Goal: Task Accomplishment & Management: Complete application form

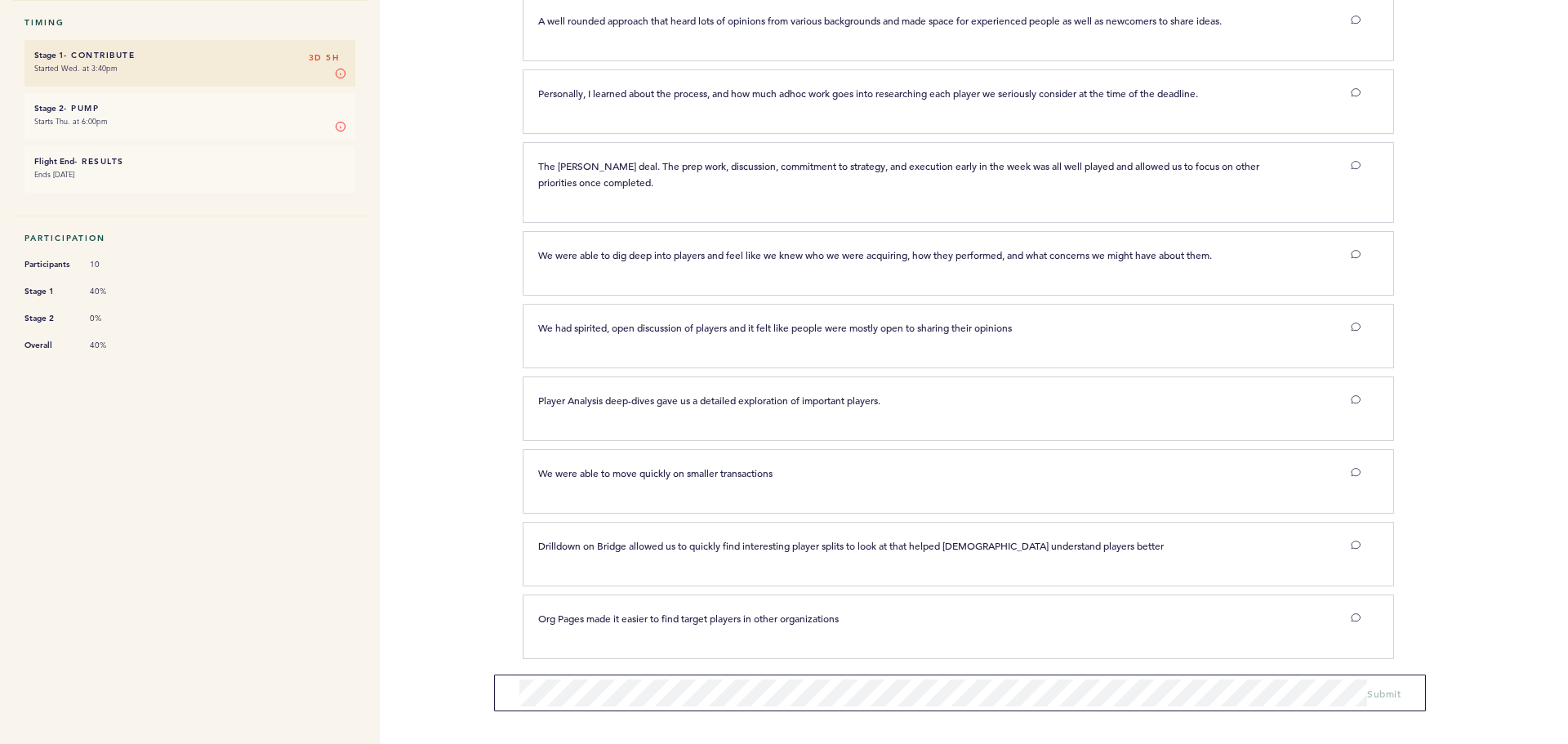
scroll to position [247, 0]
click at [1390, 692] on span "Submit" at bounding box center [1383, 694] width 34 height 13
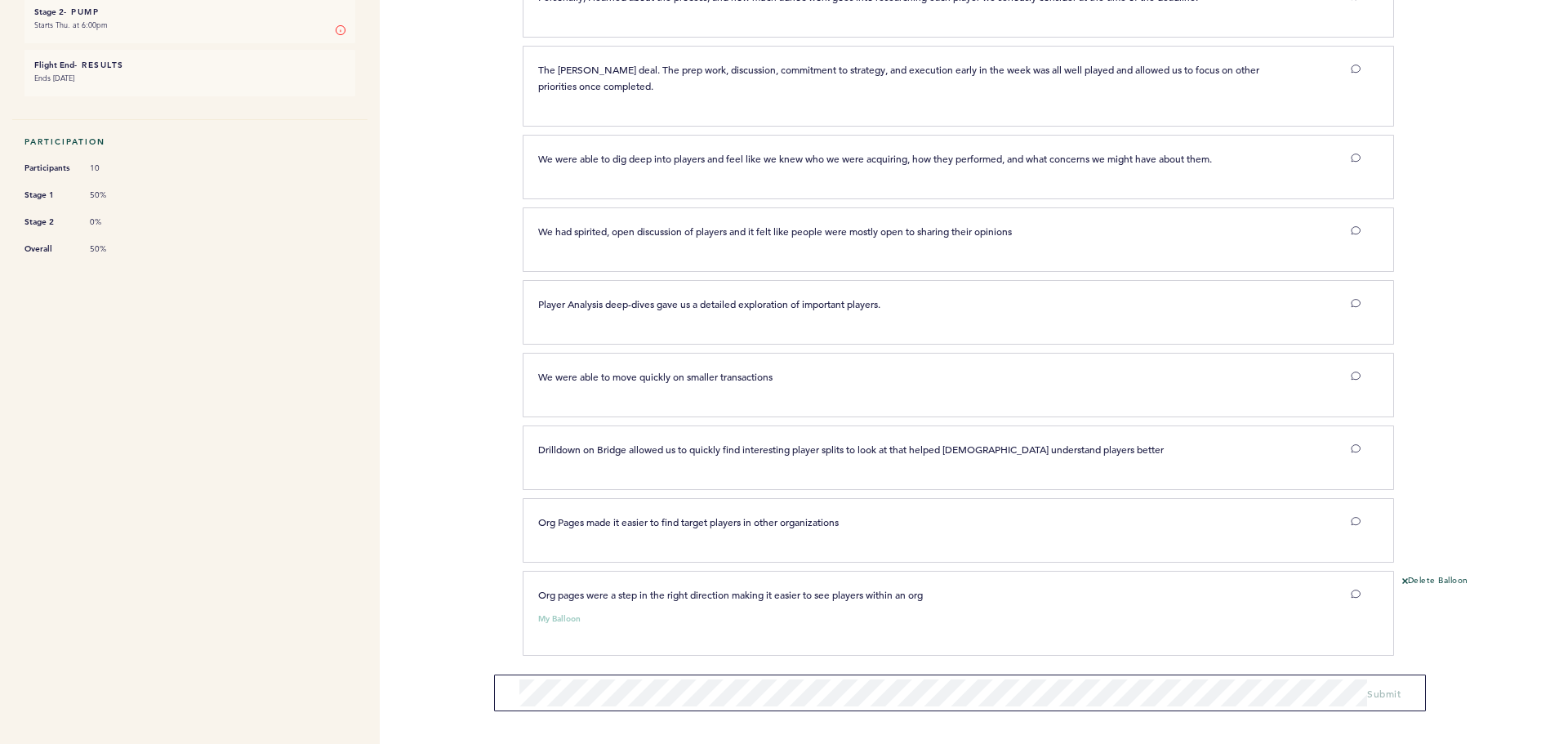
scroll to position [0, 0]
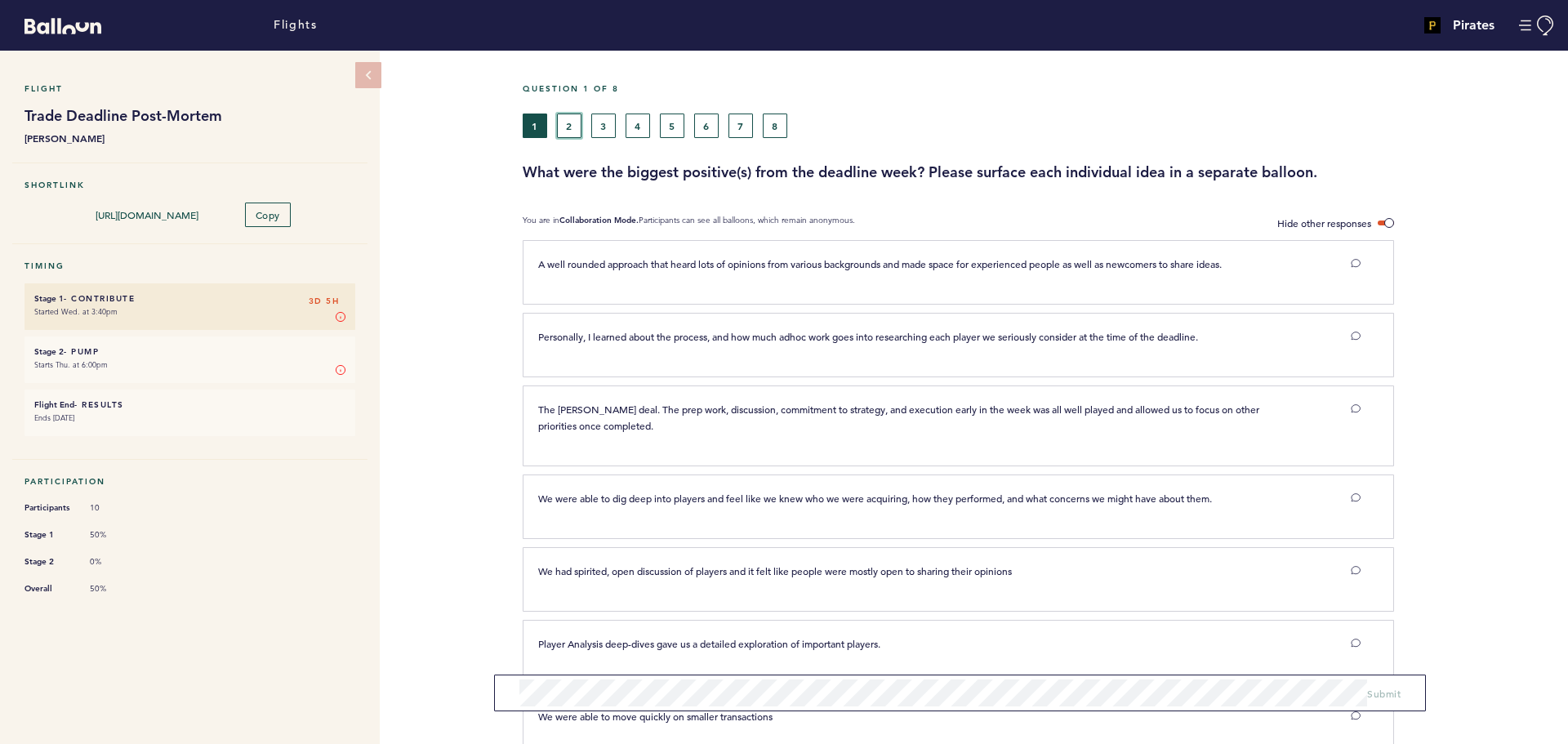
click at [580, 126] on button "2" at bounding box center [570, 126] width 25 height 25
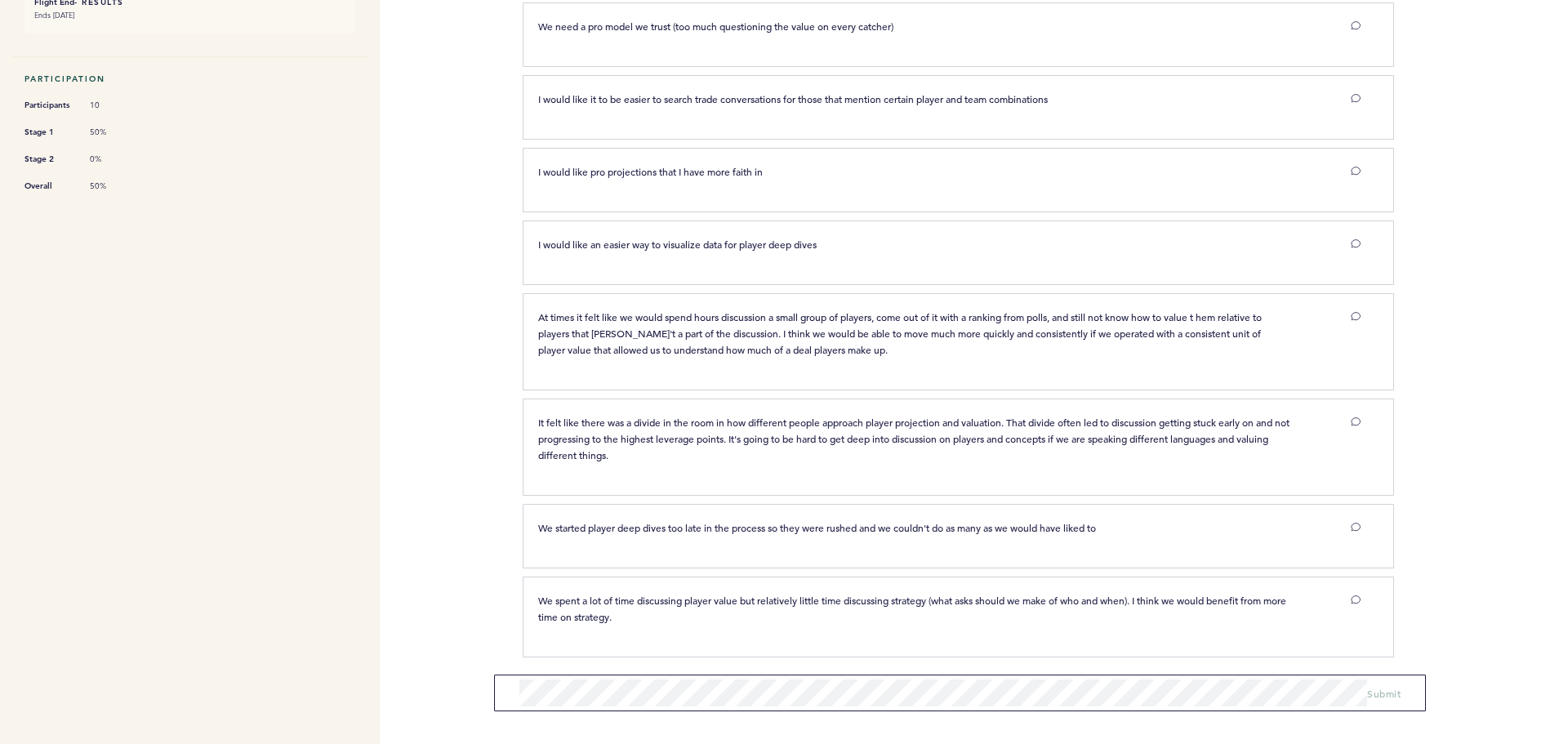
scroll to position [404, 0]
click at [1388, 692] on span "Submit" at bounding box center [1383, 688] width 34 height 13
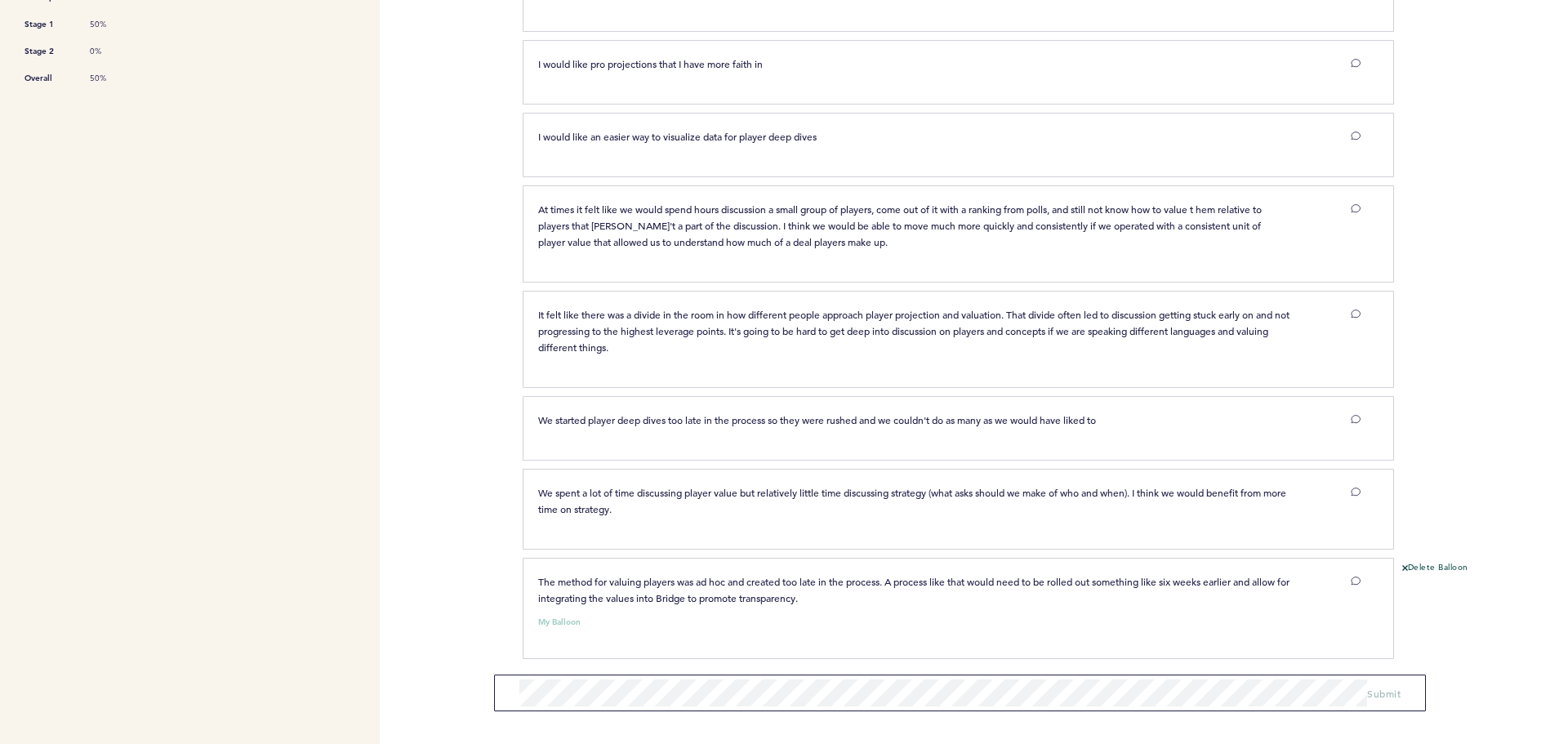
scroll to position [514, 0]
click at [1381, 685] on span "Submit" at bounding box center [1383, 688] width 34 height 13
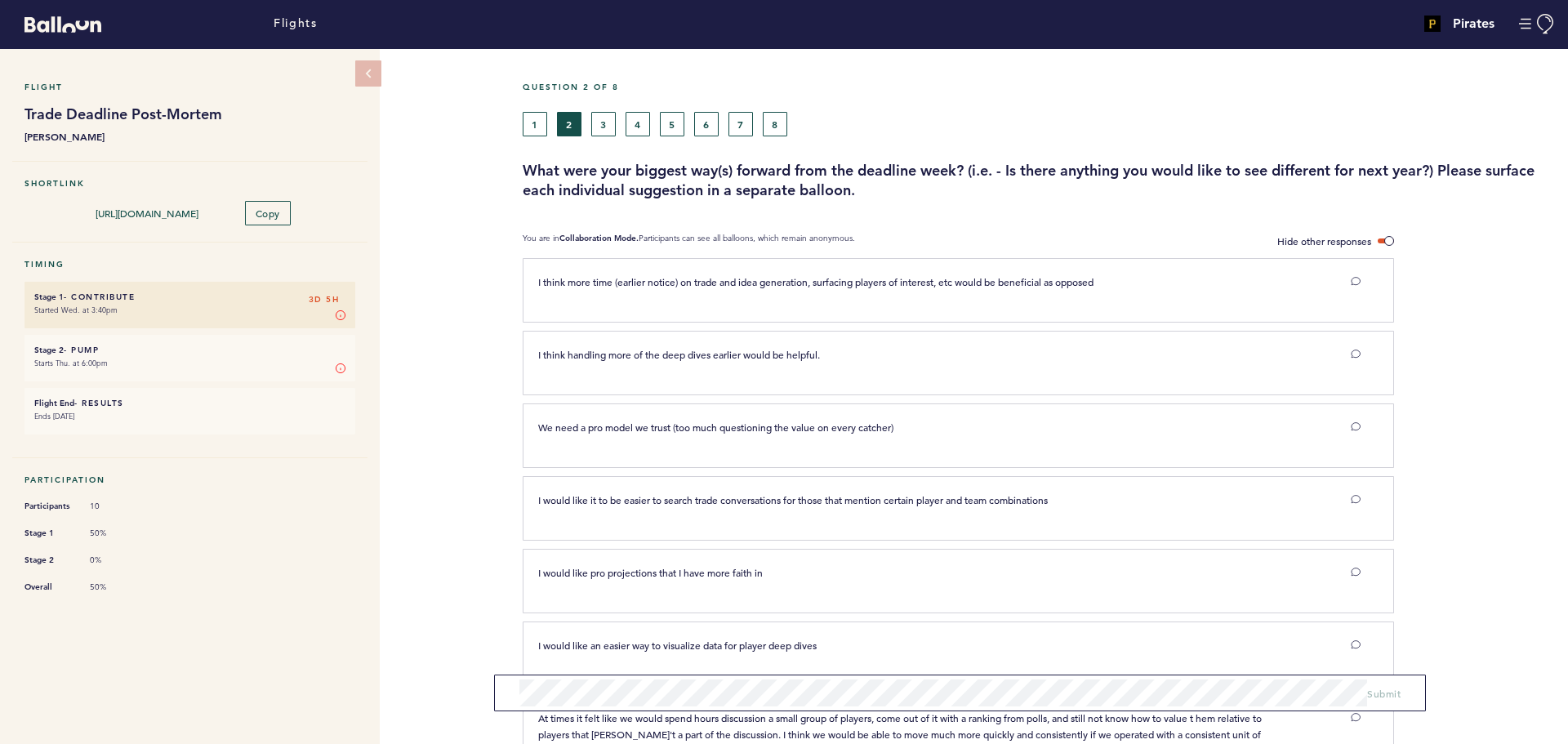
scroll to position [0, 0]
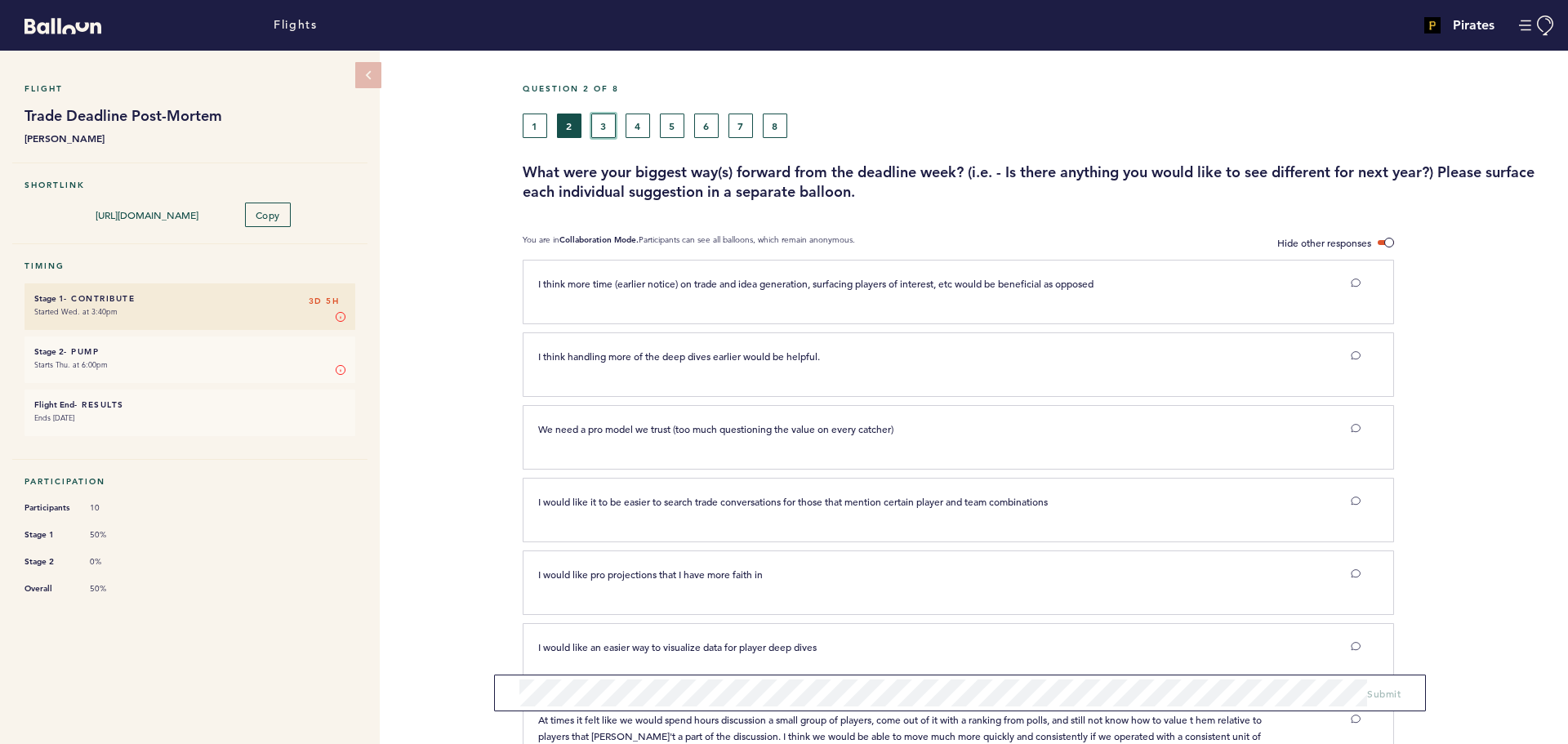
click at [608, 120] on button "3" at bounding box center [603, 126] width 25 height 25
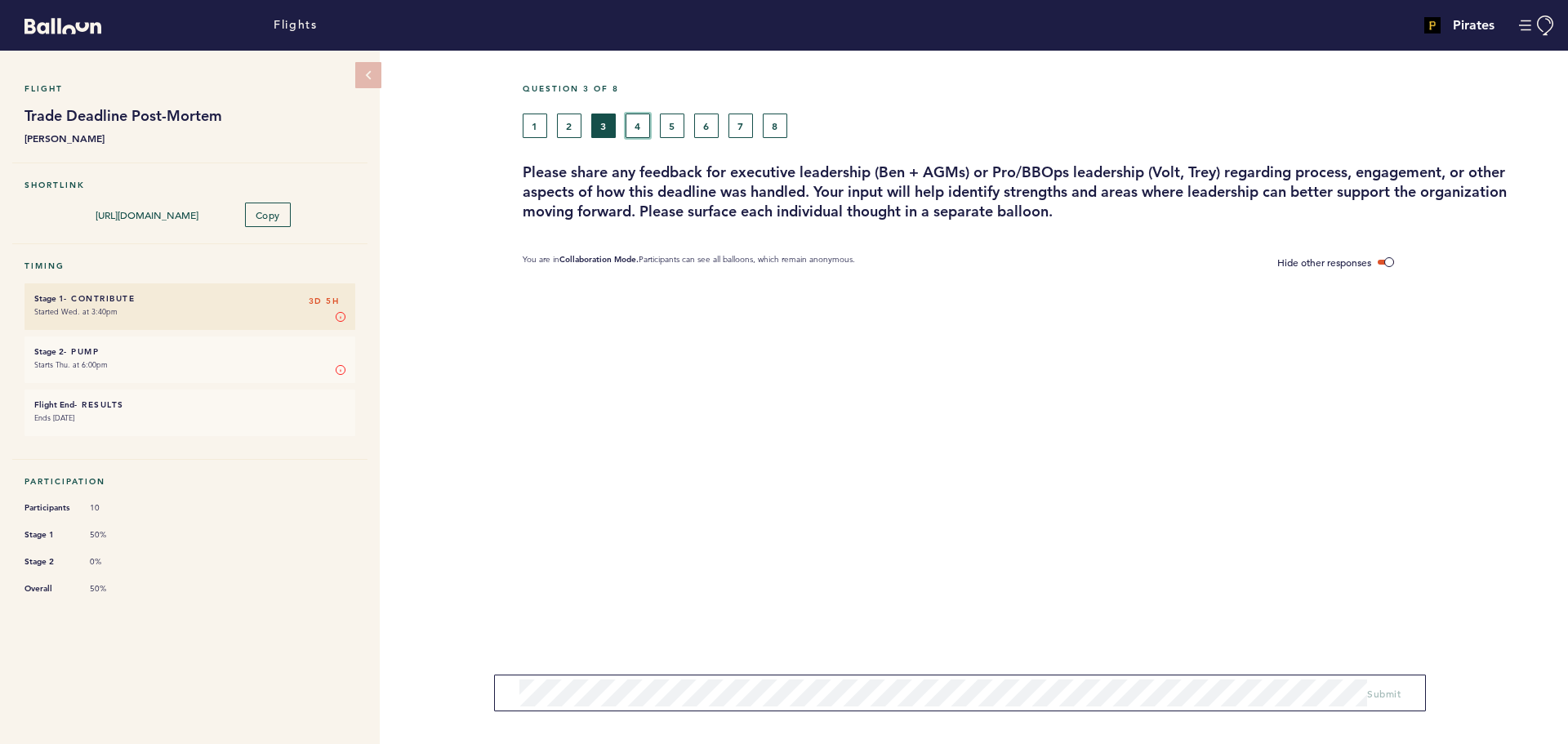
click at [639, 124] on button "4" at bounding box center [638, 126] width 25 height 25
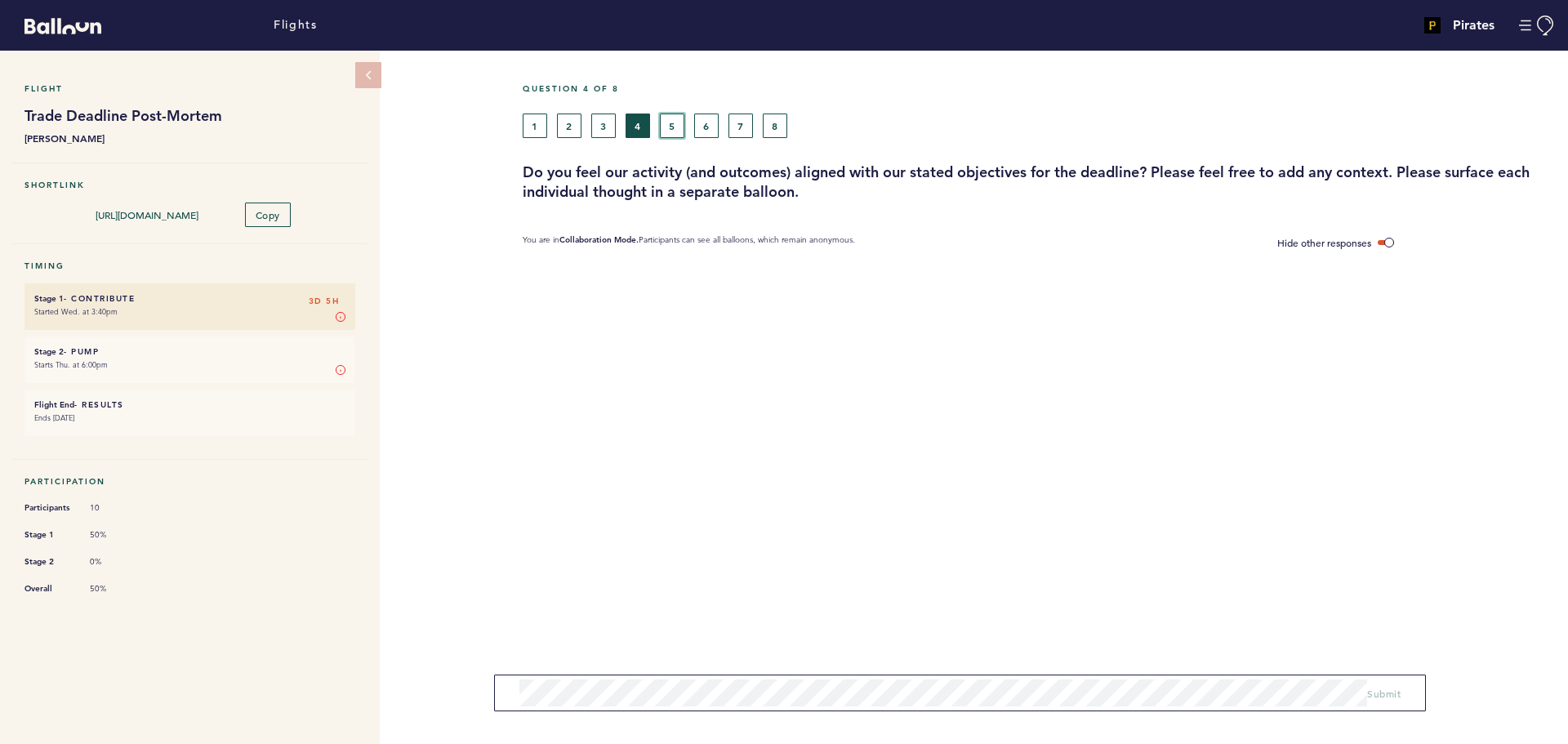
click at [671, 127] on button "5" at bounding box center [672, 126] width 25 height 25
click at [1392, 692] on span "Submit" at bounding box center [1383, 694] width 34 height 13
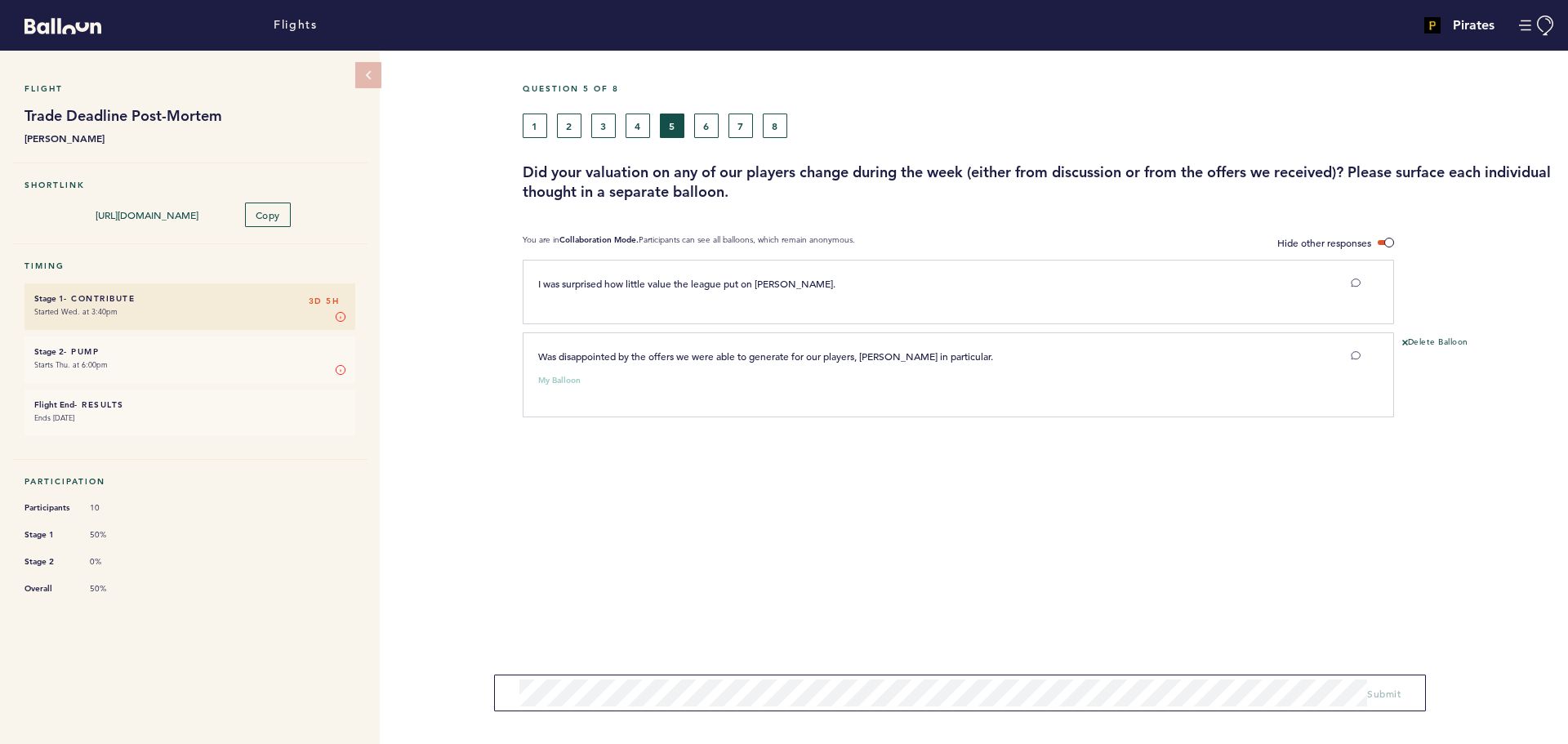
click at [998, 707] on form "Submit" at bounding box center [960, 693] width 932 height 37
click at [1379, 693] on span "Submit" at bounding box center [1383, 694] width 34 height 13
click at [703, 118] on button "6" at bounding box center [707, 126] width 25 height 25
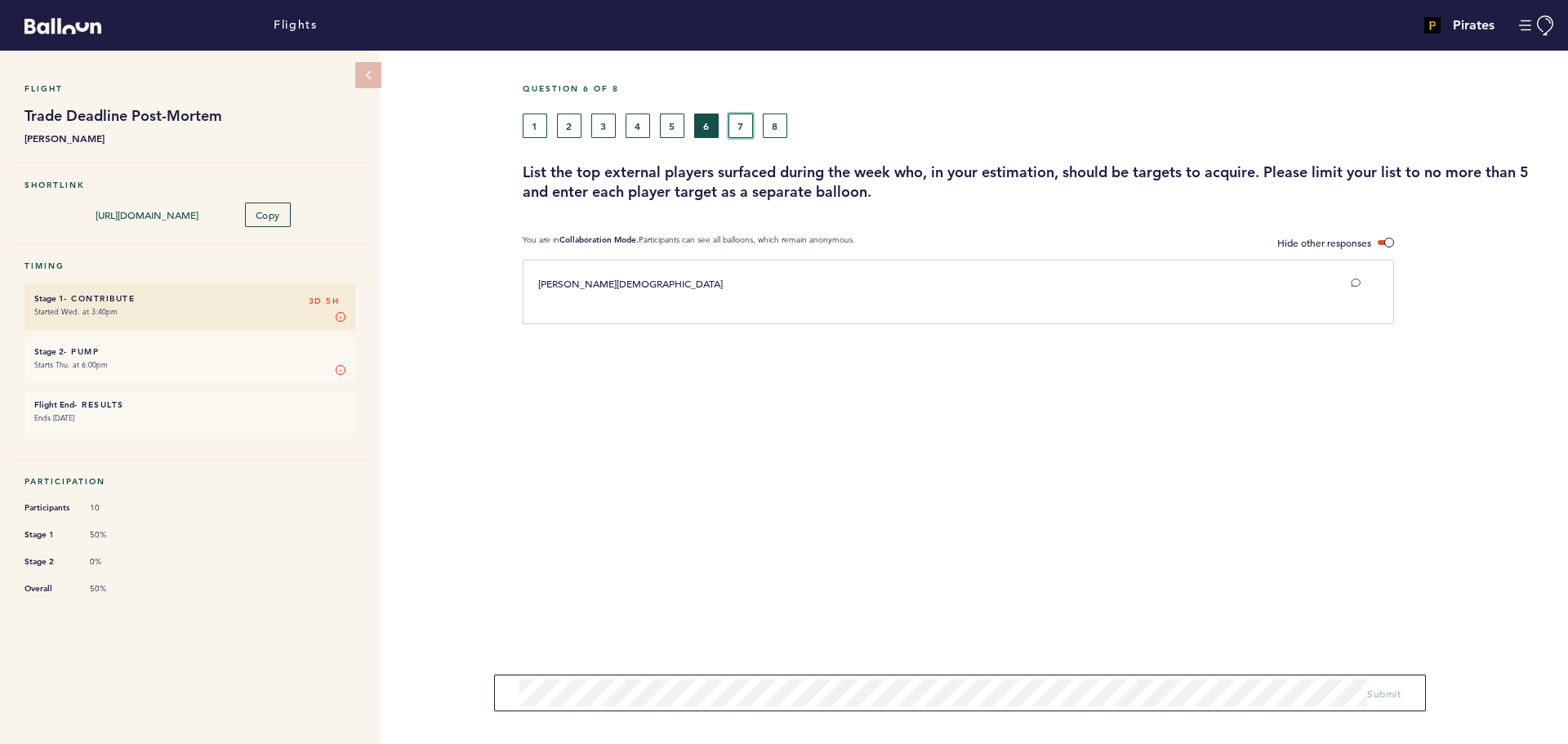
click at [747, 113] on button "7" at bounding box center [740, 126] width 25 height 25
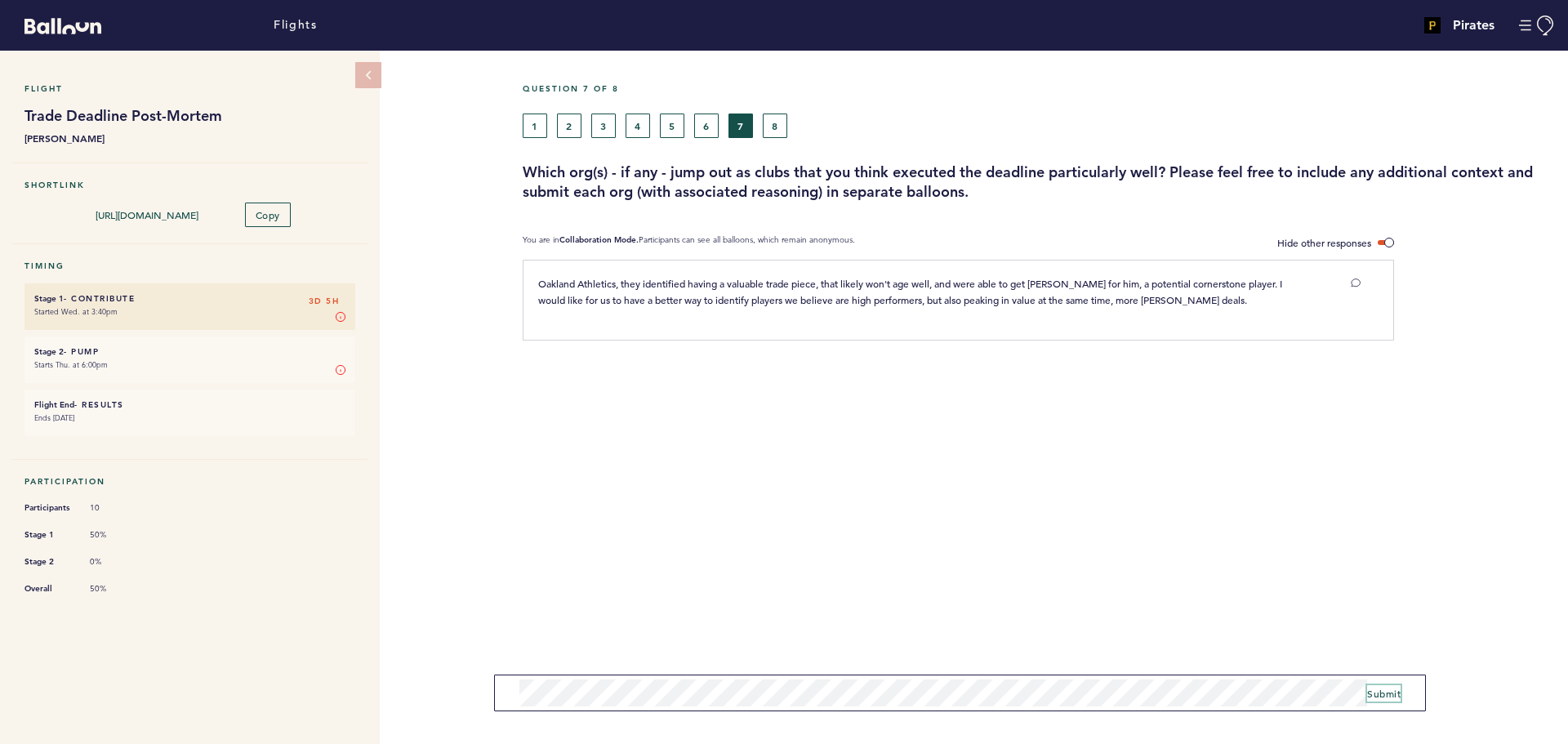
click at [1377, 692] on span "Submit" at bounding box center [1383, 694] width 34 height 13
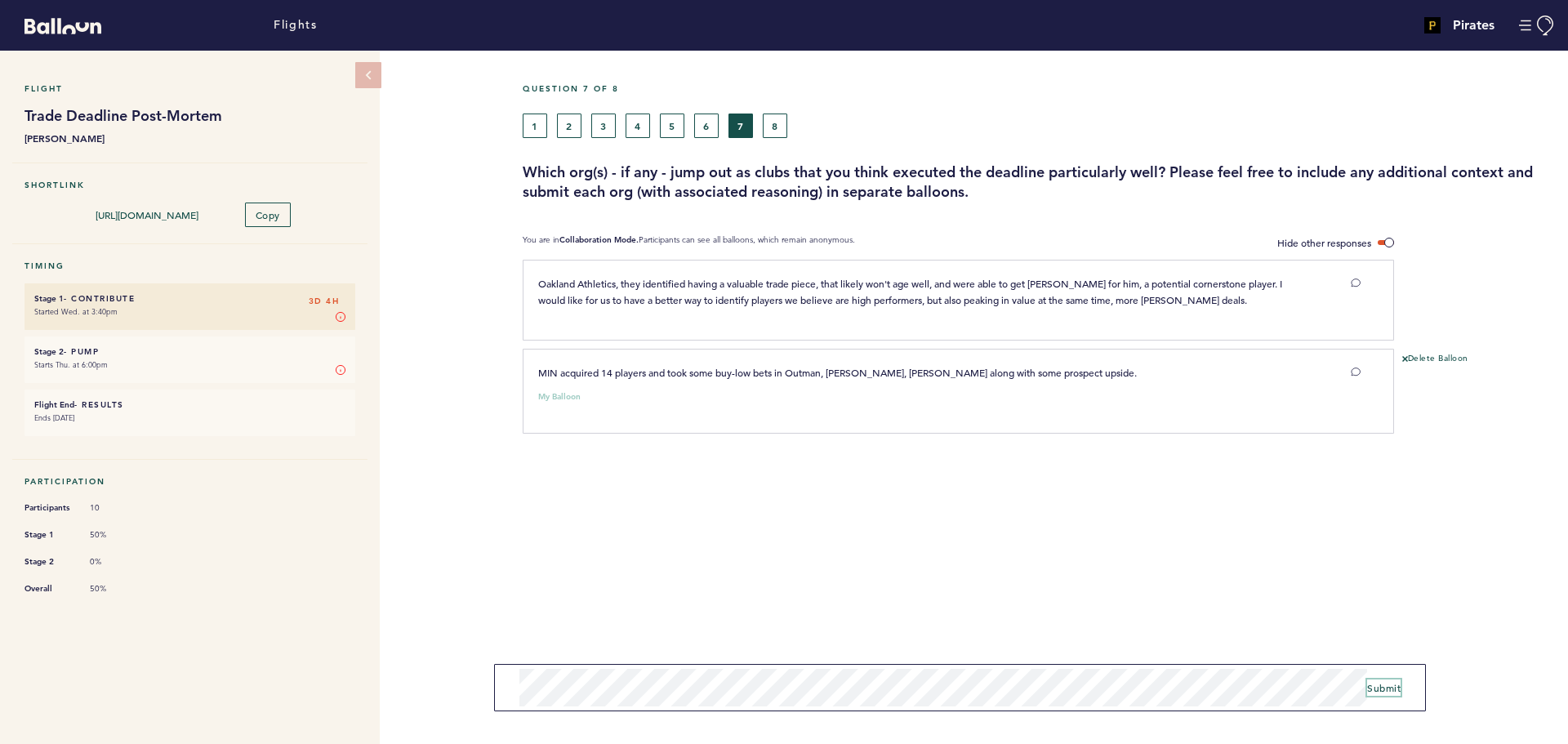
click at [1388, 681] on button "Submit" at bounding box center [1383, 688] width 34 height 16
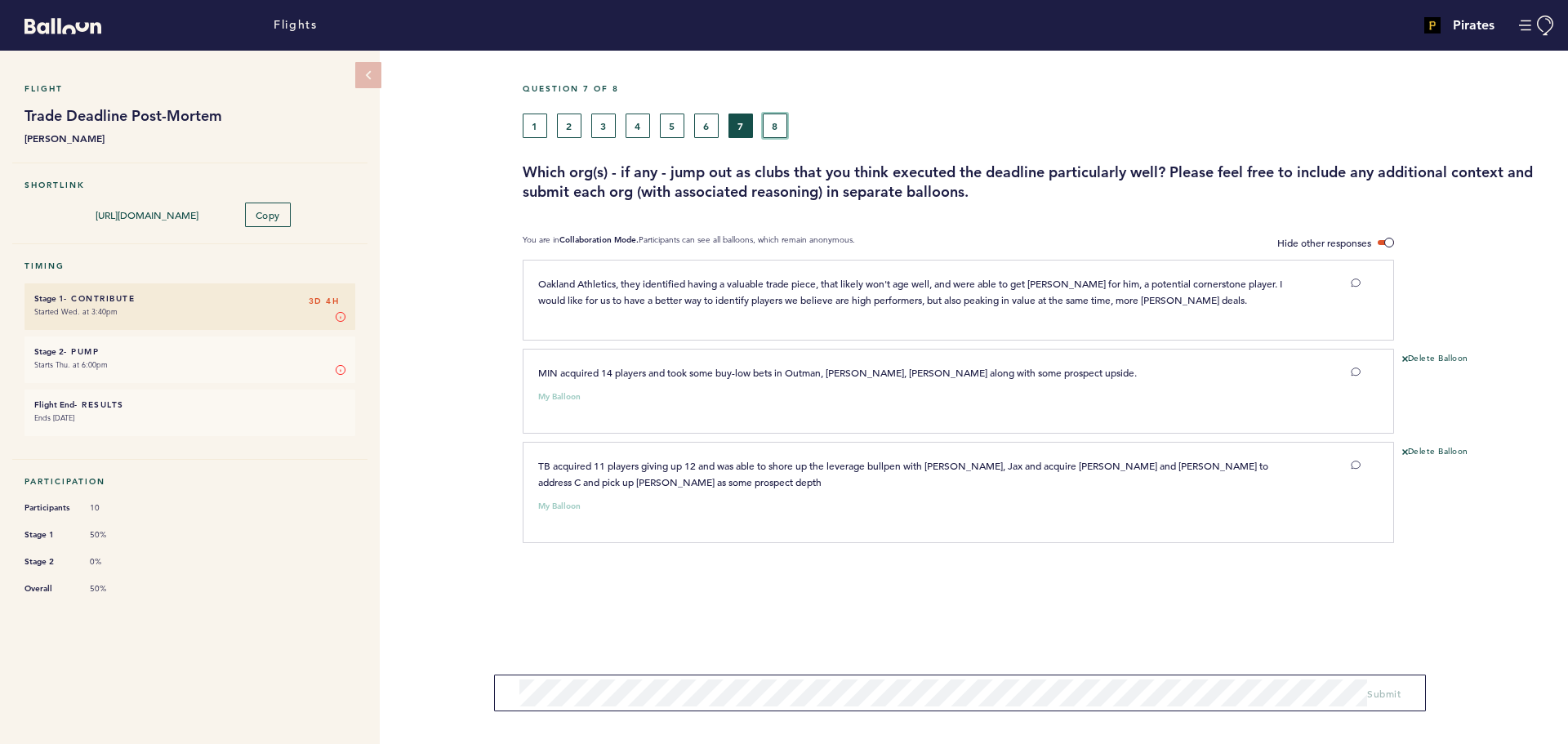
click at [774, 130] on button "8" at bounding box center [775, 126] width 25 height 25
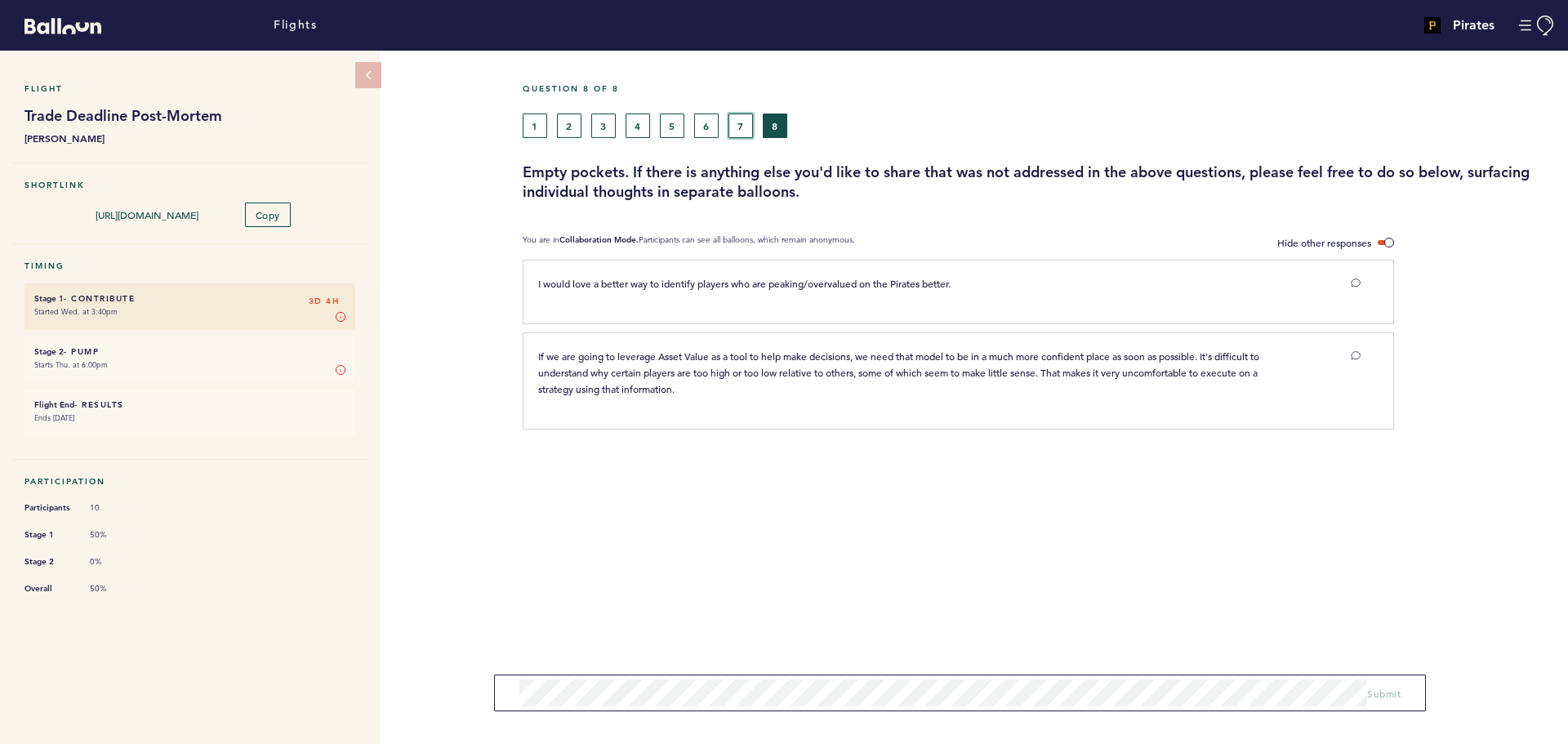
click at [742, 120] on button "7" at bounding box center [740, 126] width 25 height 25
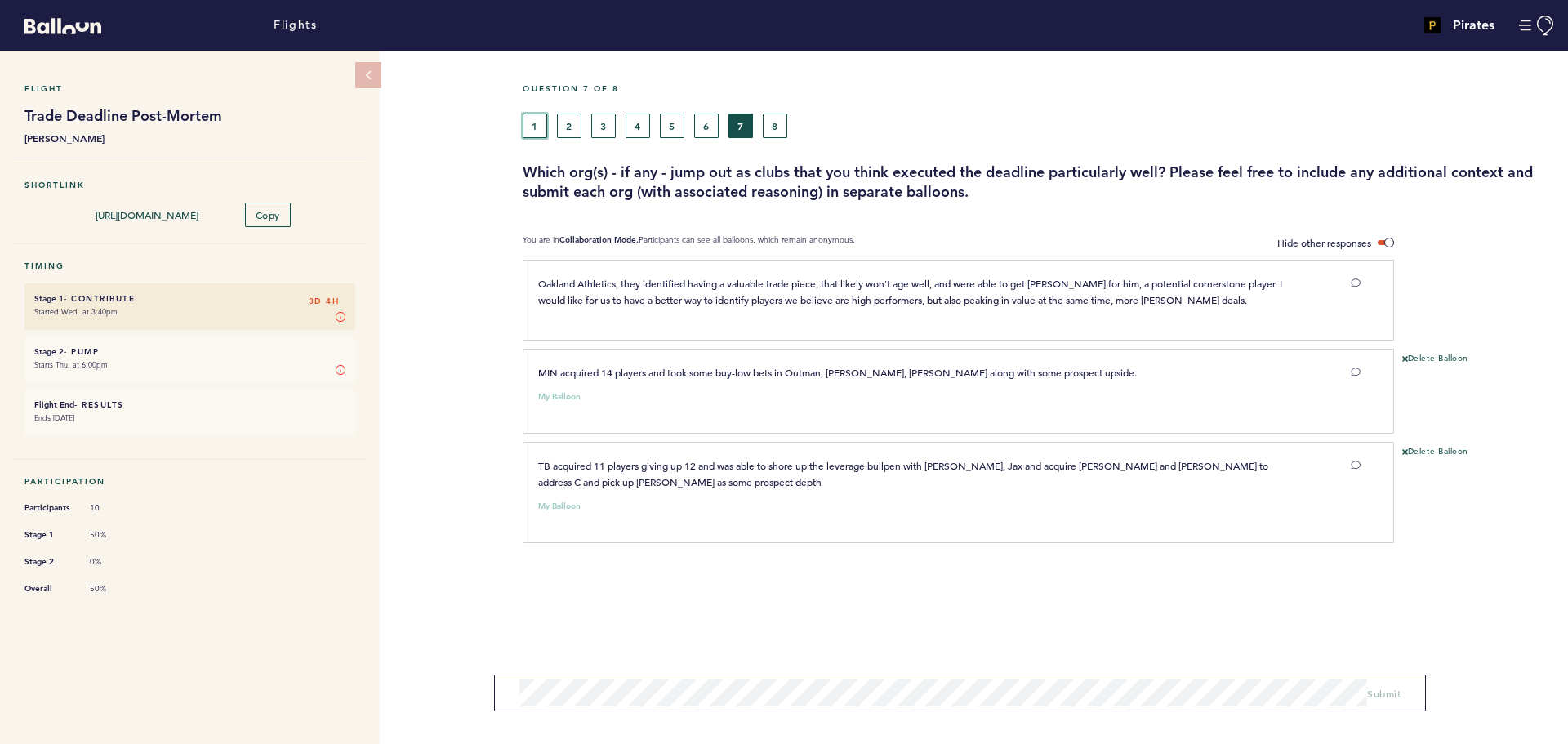
click at [528, 124] on button "1" at bounding box center [535, 126] width 25 height 25
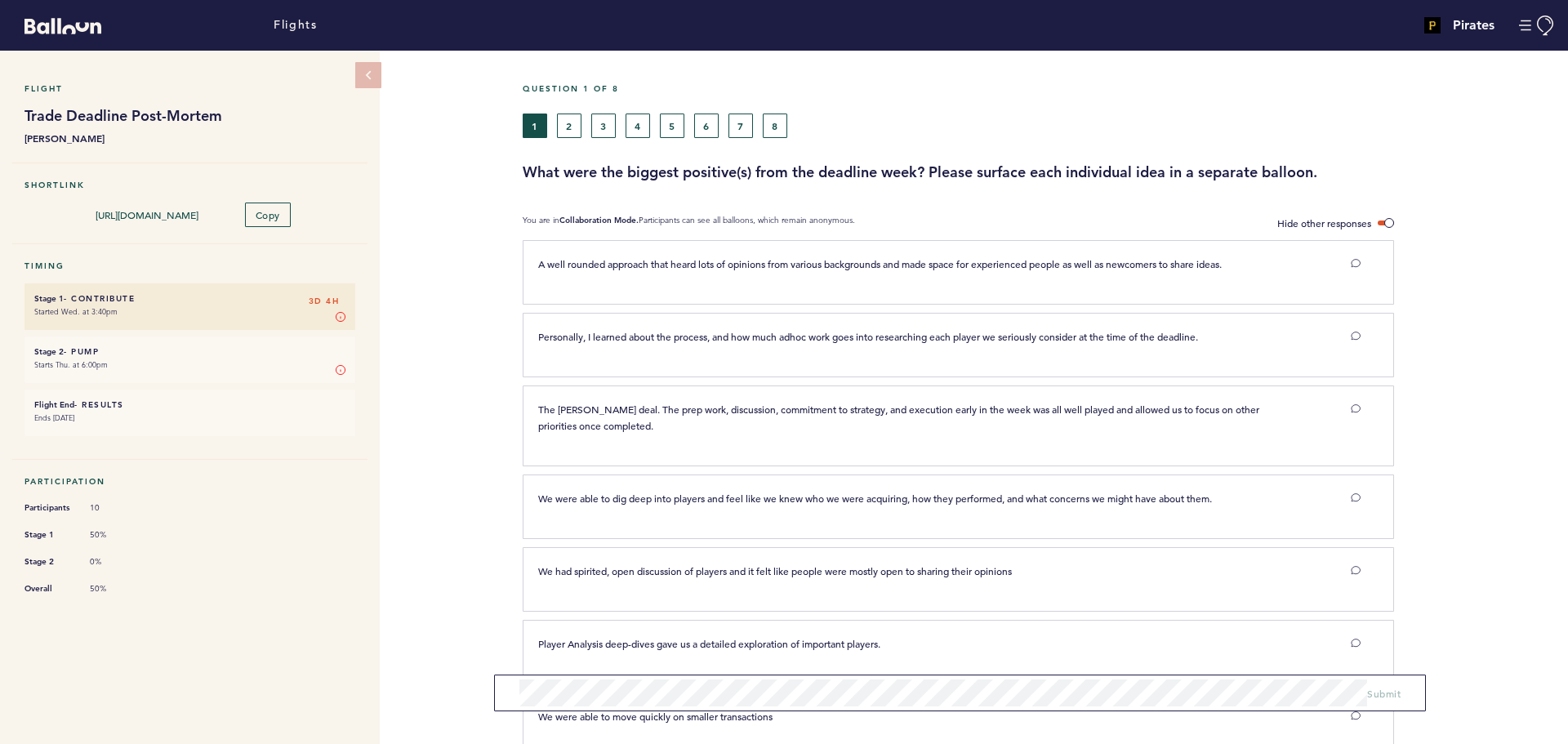
click at [463, 183] on div "Flight Trade Deadline Post-Mortem [PERSON_NAME] Shortlink [URL][DOMAIN_NAME] Co…" at bounding box center [784, 398] width 1568 height 694
click at [410, 374] on div "Flight Trade Deadline Post-Mortem [PERSON_NAME] Shortlink [URL][DOMAIN_NAME] Co…" at bounding box center [784, 398] width 1568 height 694
click at [562, 127] on button "2" at bounding box center [570, 126] width 25 height 25
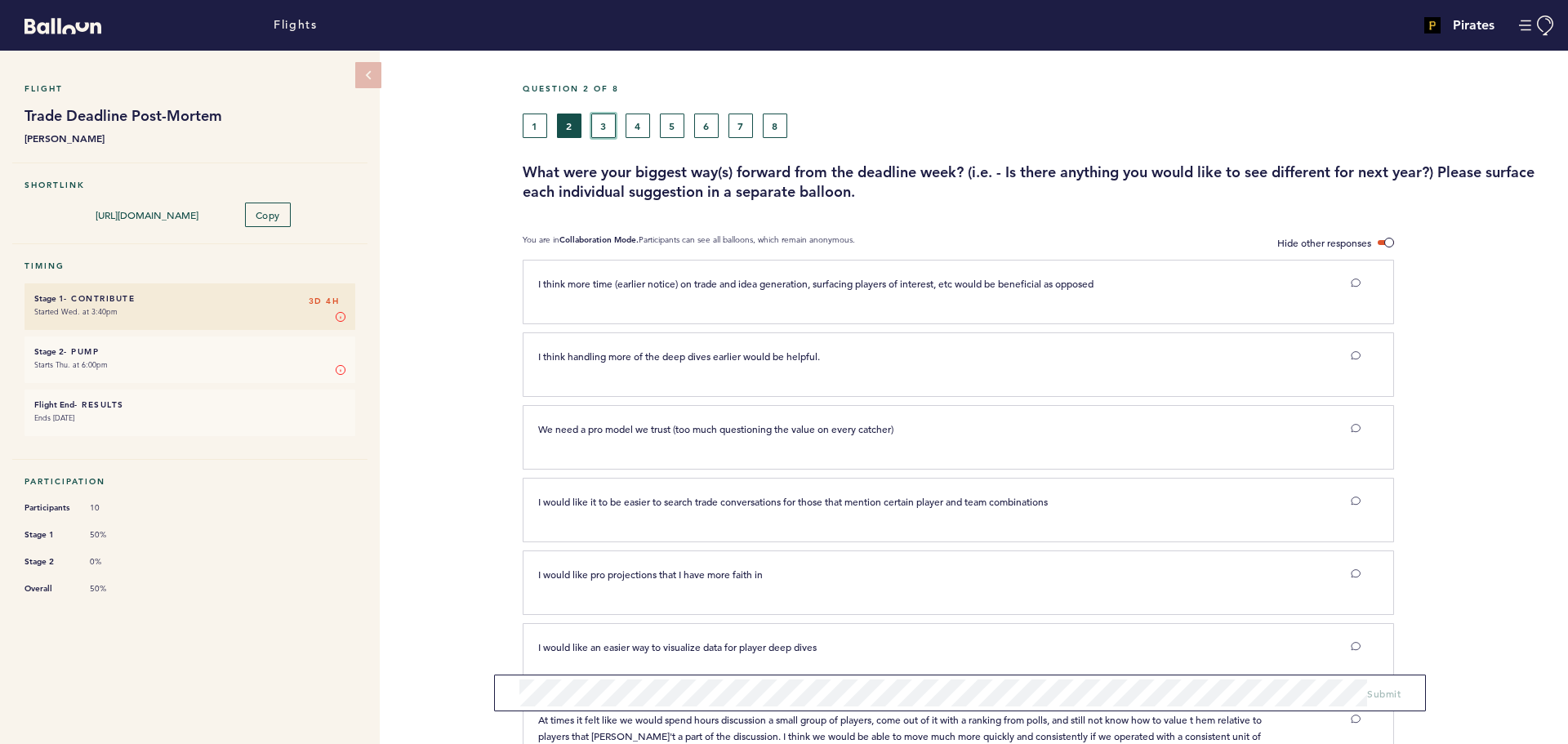
click at [596, 124] on button "3" at bounding box center [603, 126] width 25 height 25
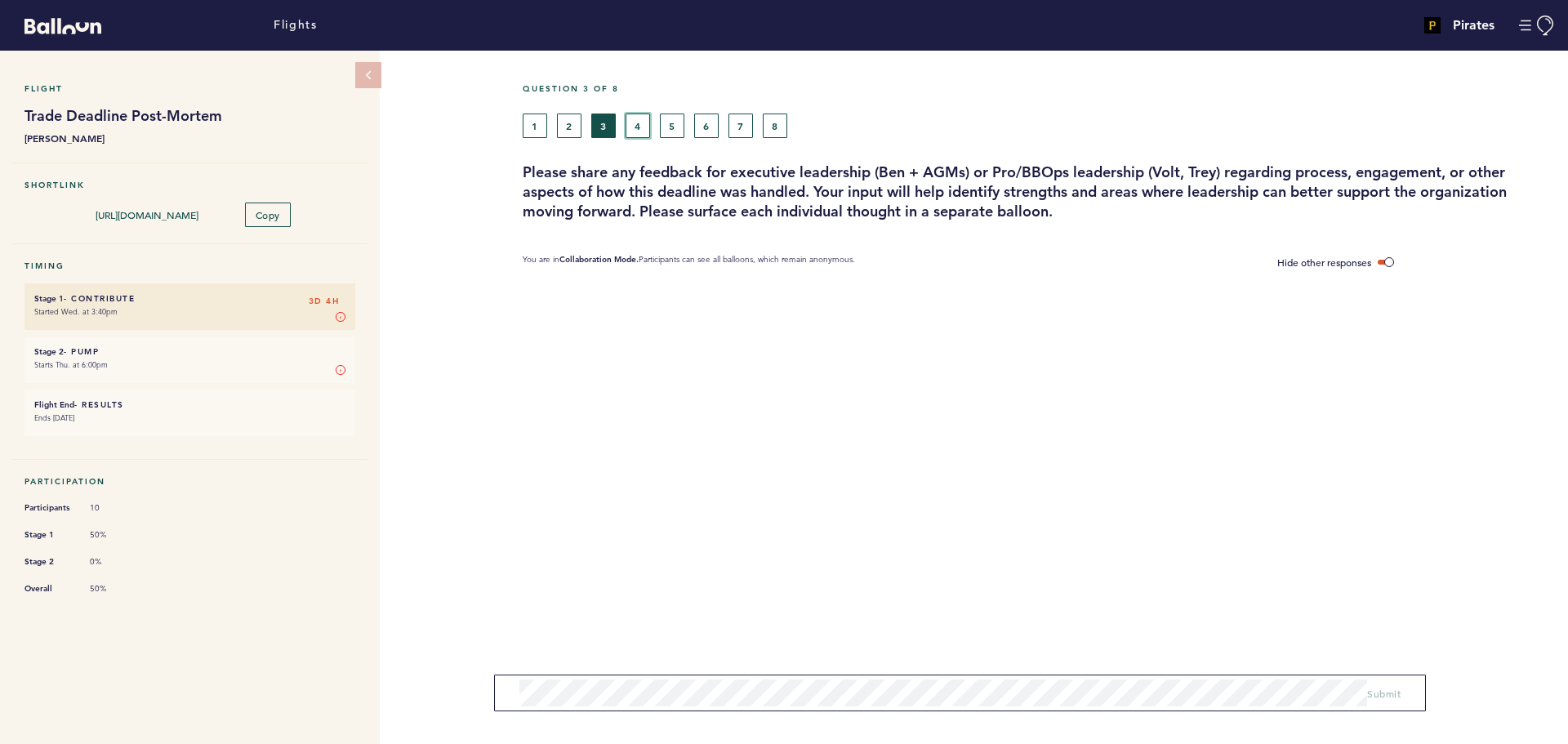
click at [634, 126] on button "4" at bounding box center [638, 126] width 25 height 25
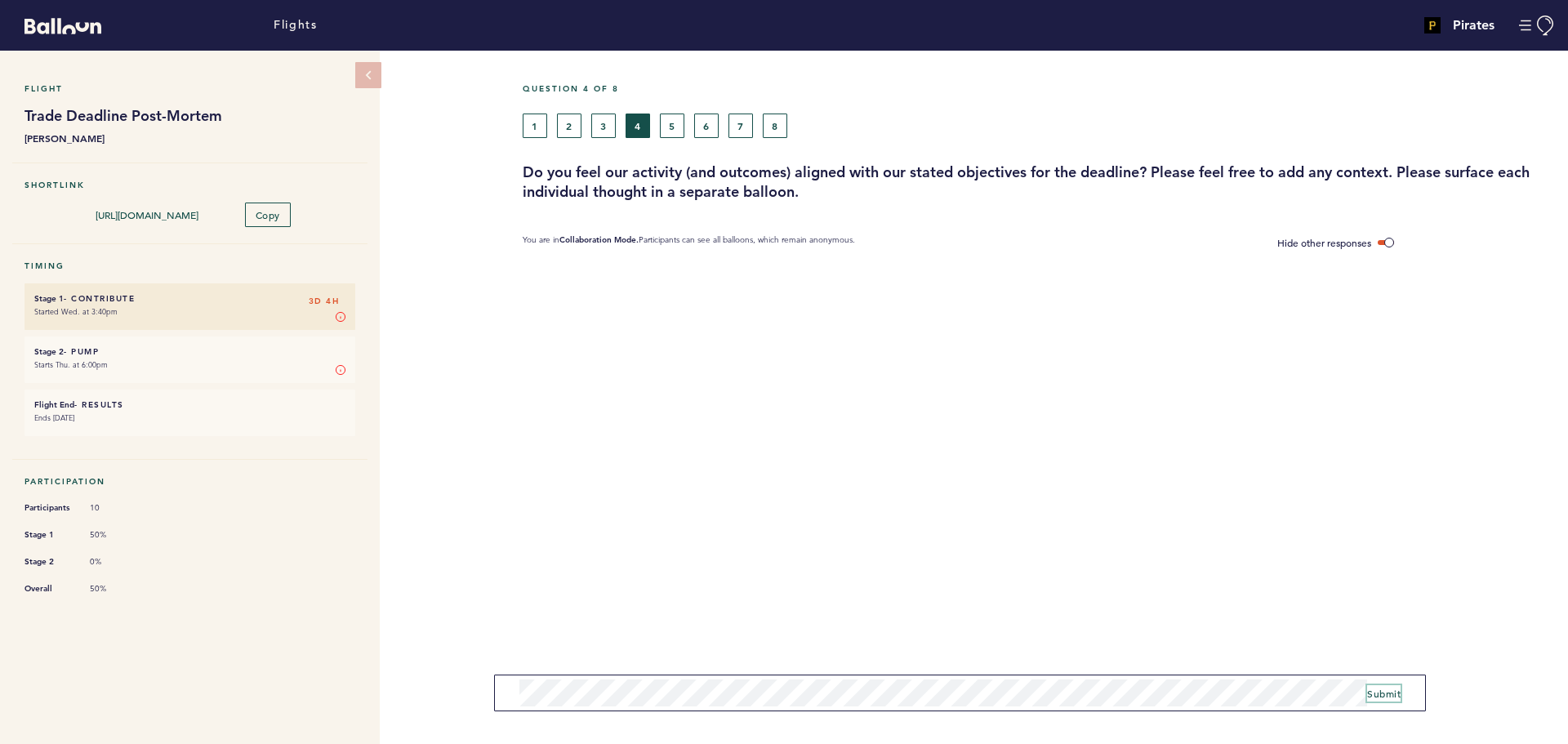
click at [1388, 695] on span "Submit" at bounding box center [1383, 694] width 34 height 13
click at [607, 121] on button "3" at bounding box center [603, 126] width 25 height 25
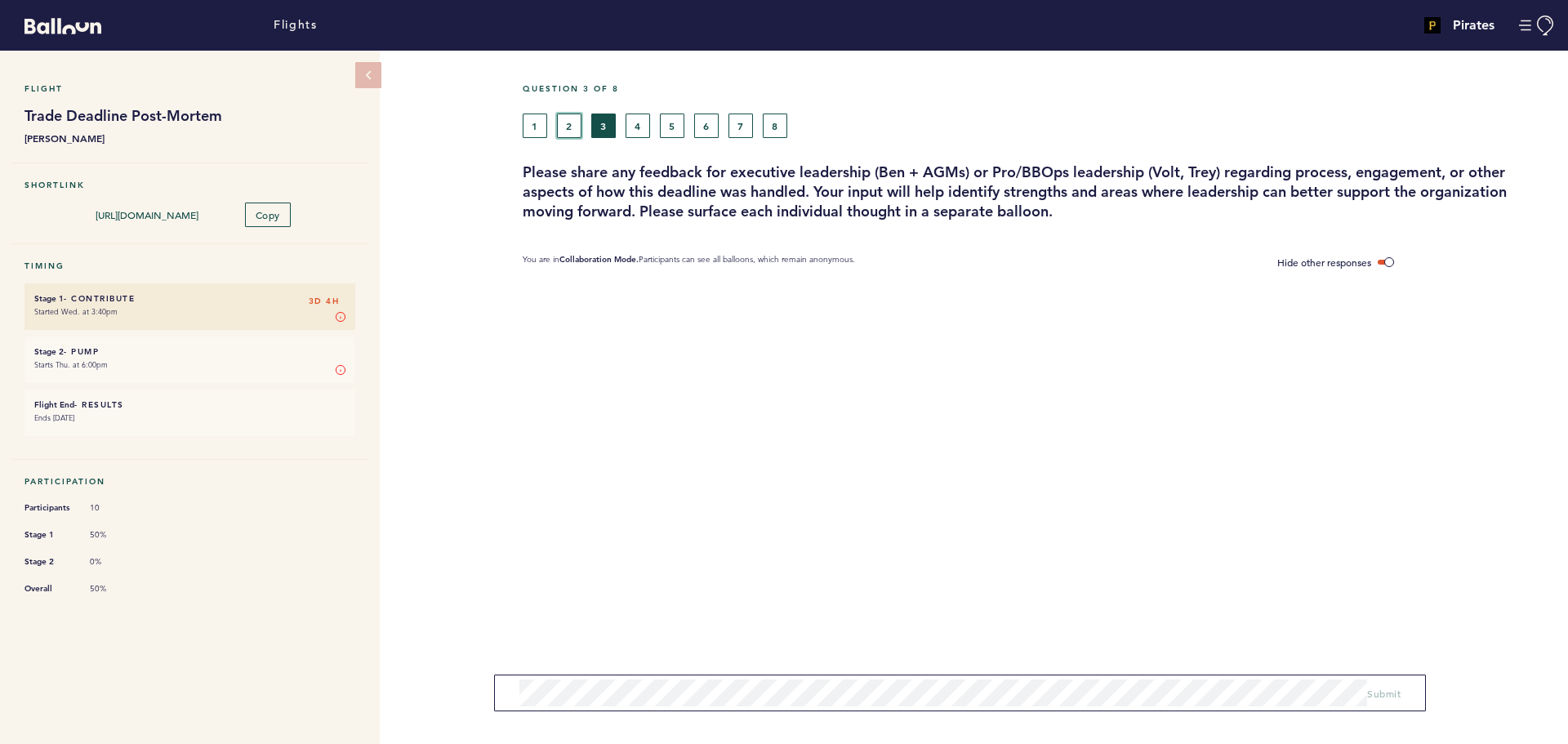
click at [573, 126] on button "2" at bounding box center [570, 126] width 25 height 25
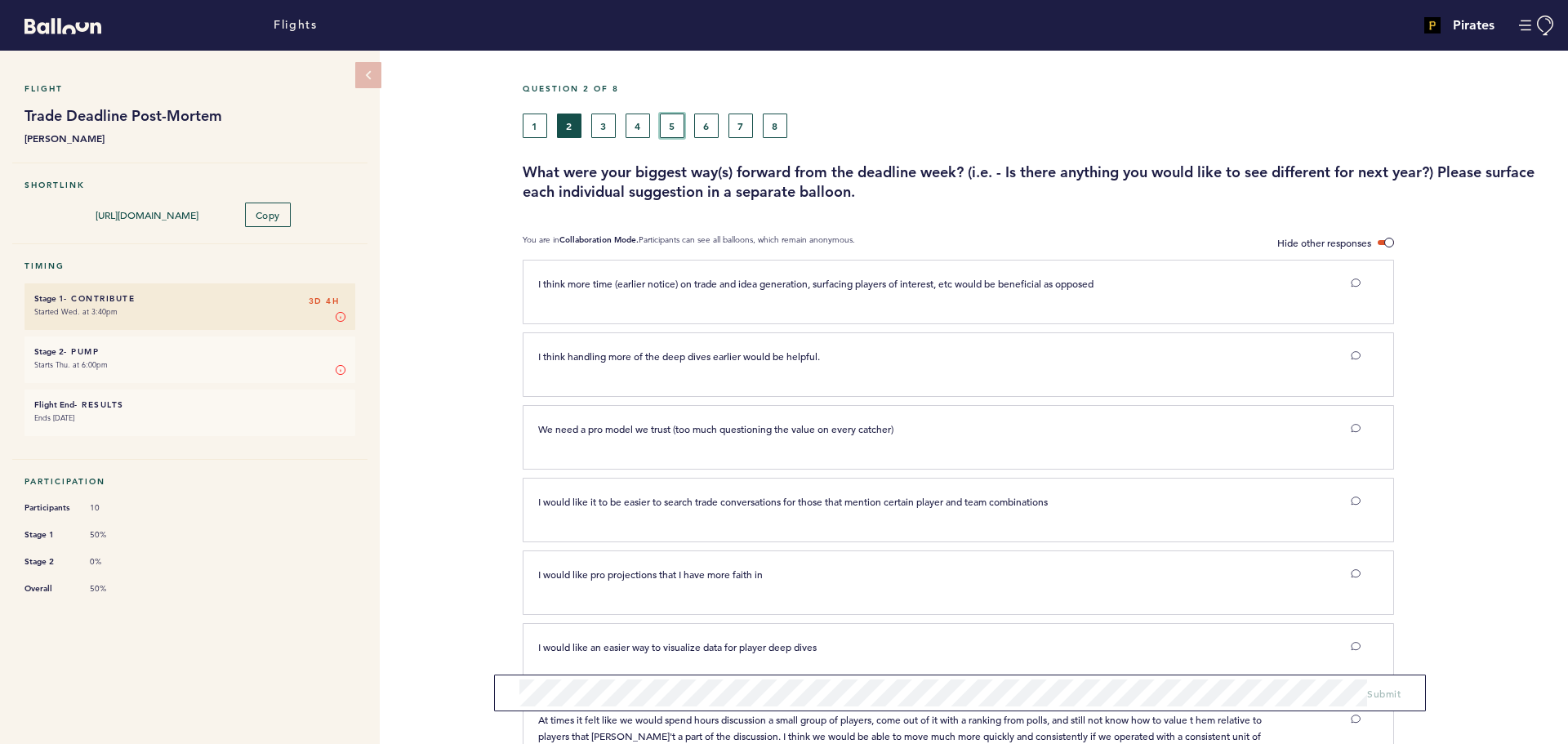
click at [673, 122] on button "5" at bounding box center [672, 126] width 25 height 25
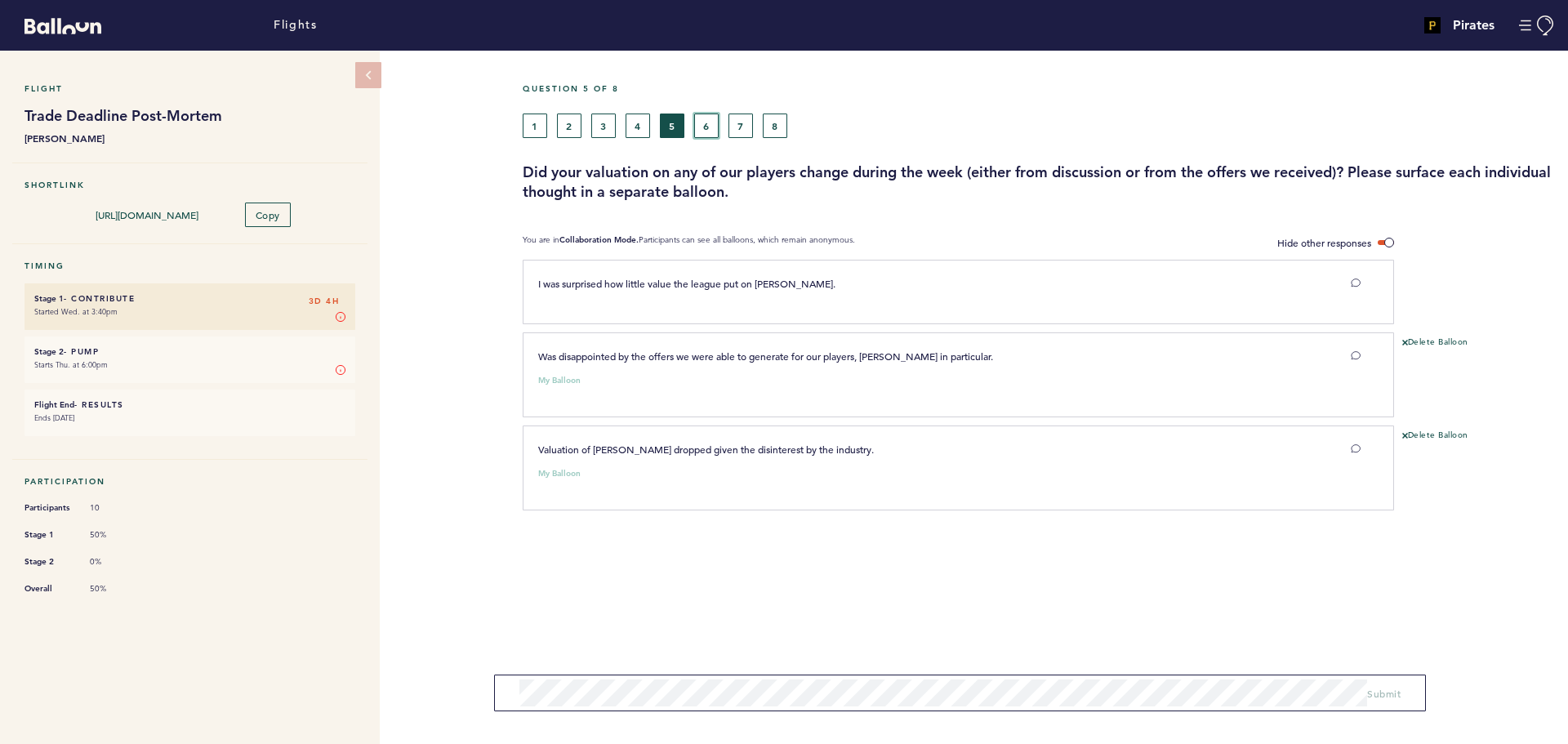
click at [707, 119] on button "6" at bounding box center [707, 126] width 25 height 25
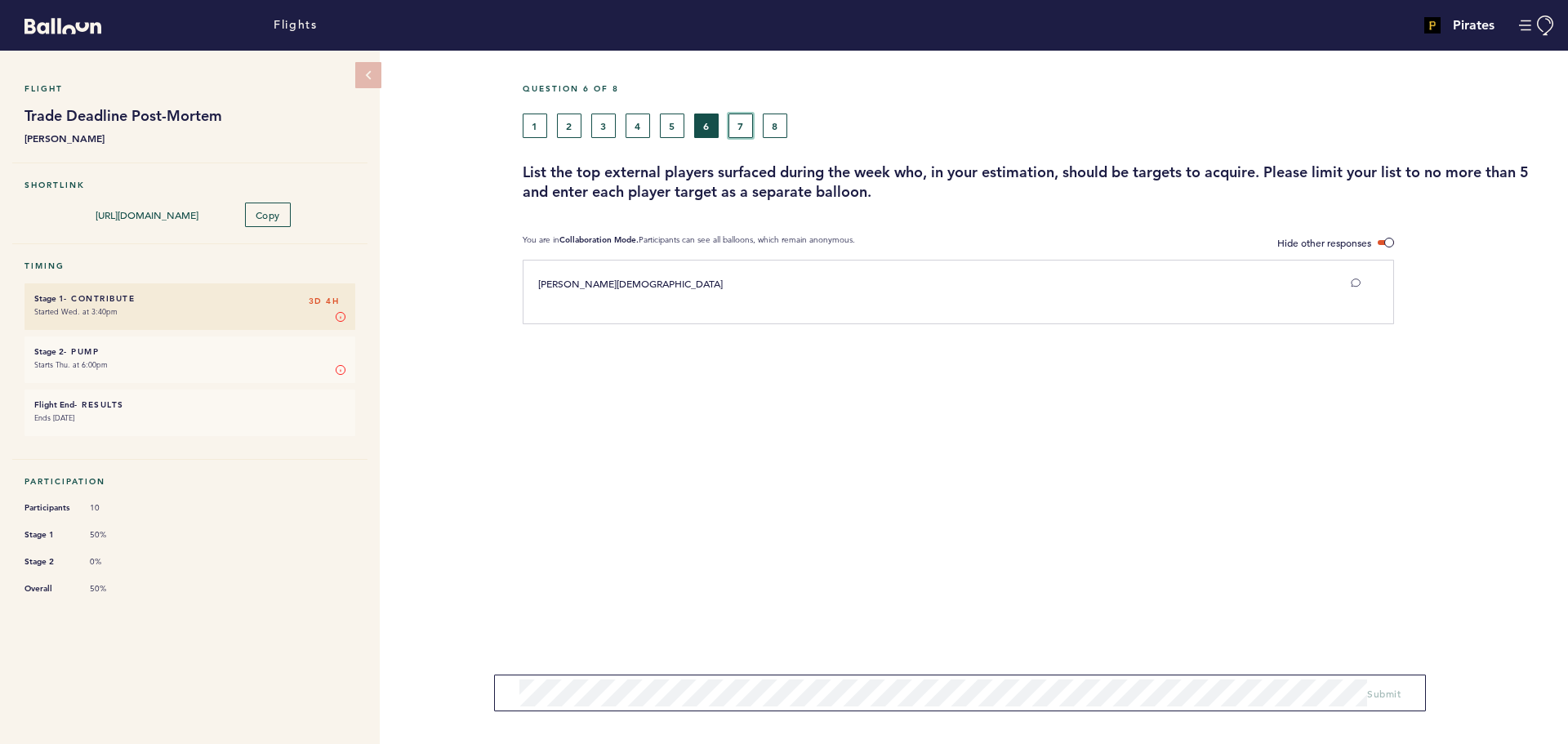
click at [745, 127] on button "7" at bounding box center [740, 126] width 25 height 25
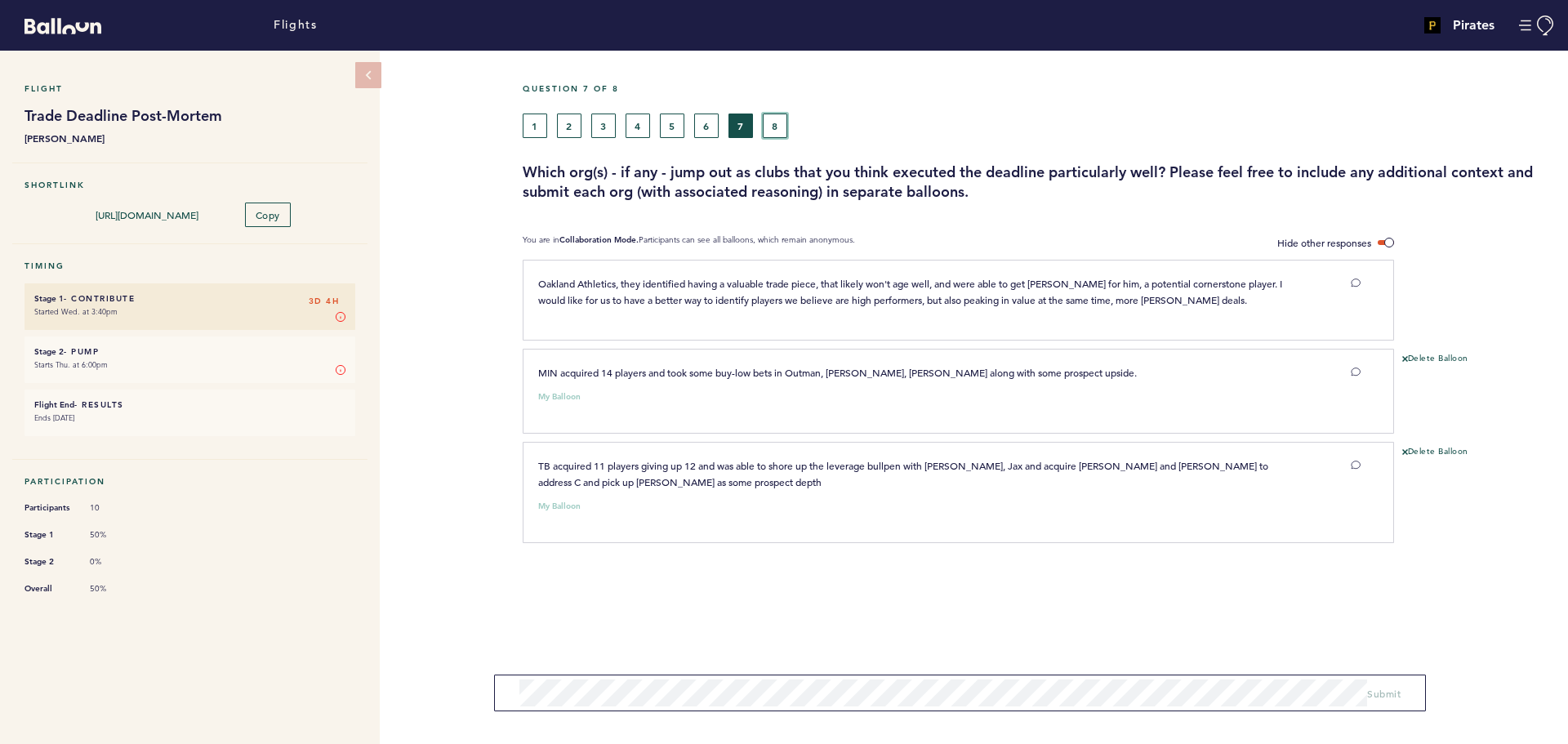
click at [781, 125] on button "8" at bounding box center [775, 126] width 25 height 25
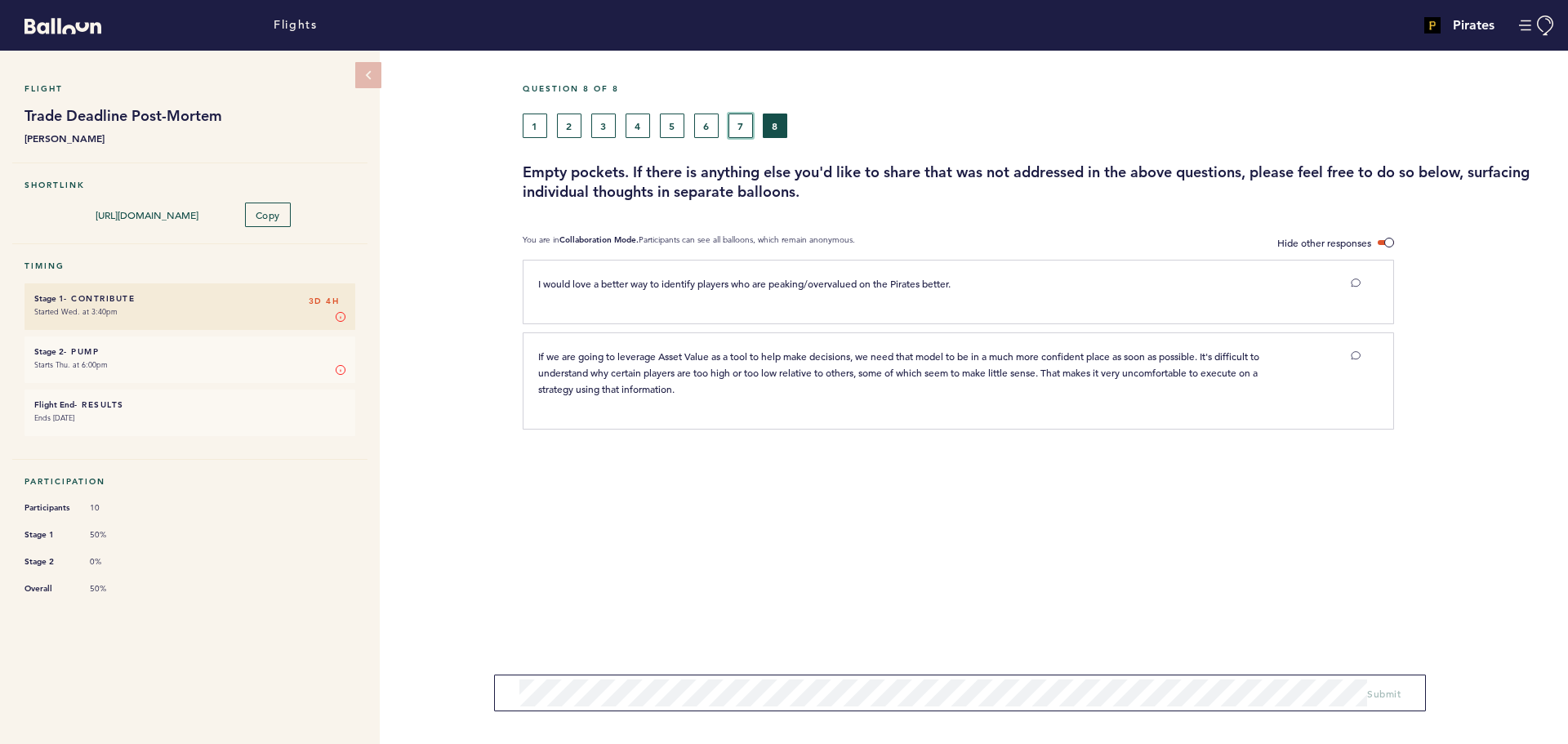
click at [740, 122] on button "7" at bounding box center [740, 126] width 25 height 25
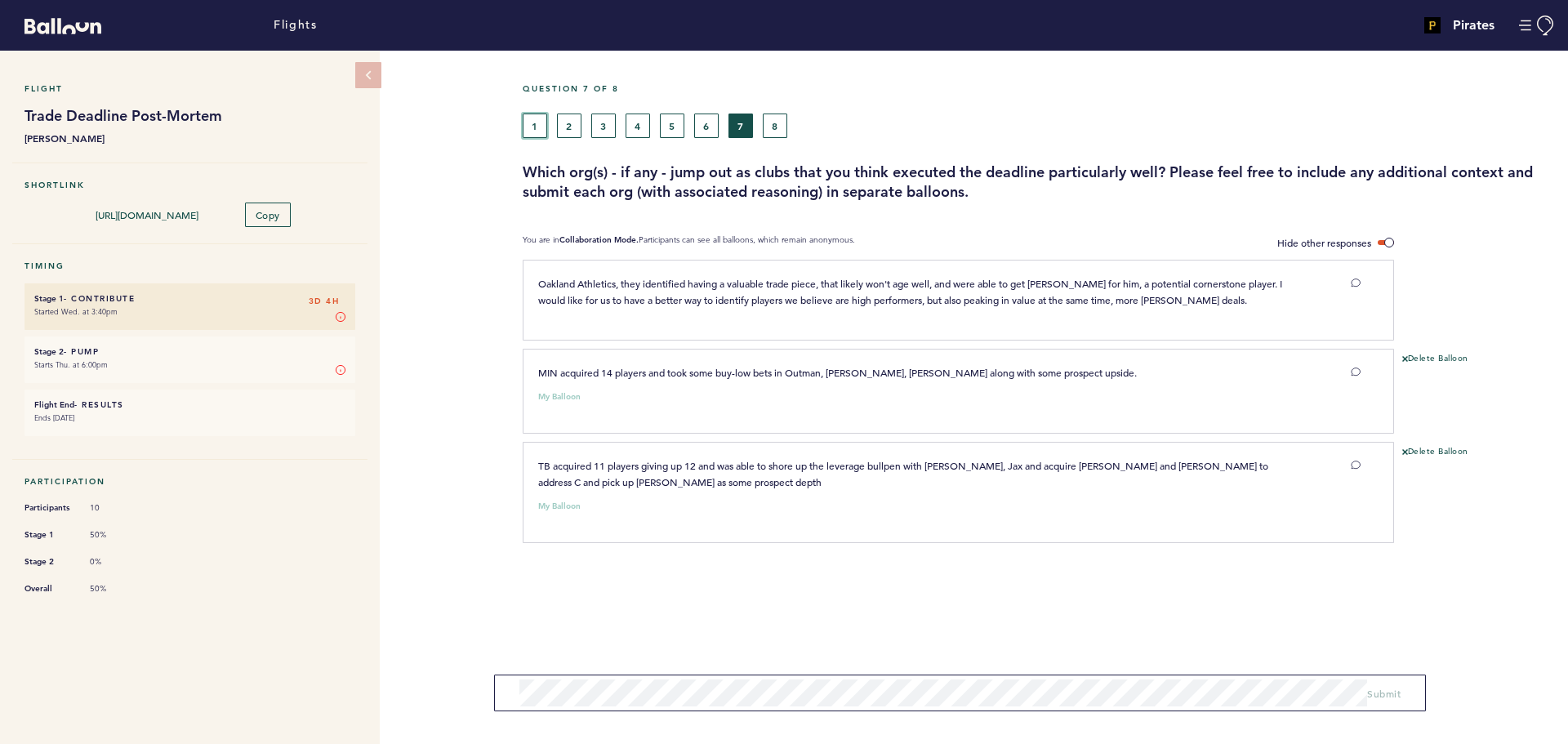
click at [533, 125] on button "1" at bounding box center [535, 126] width 25 height 25
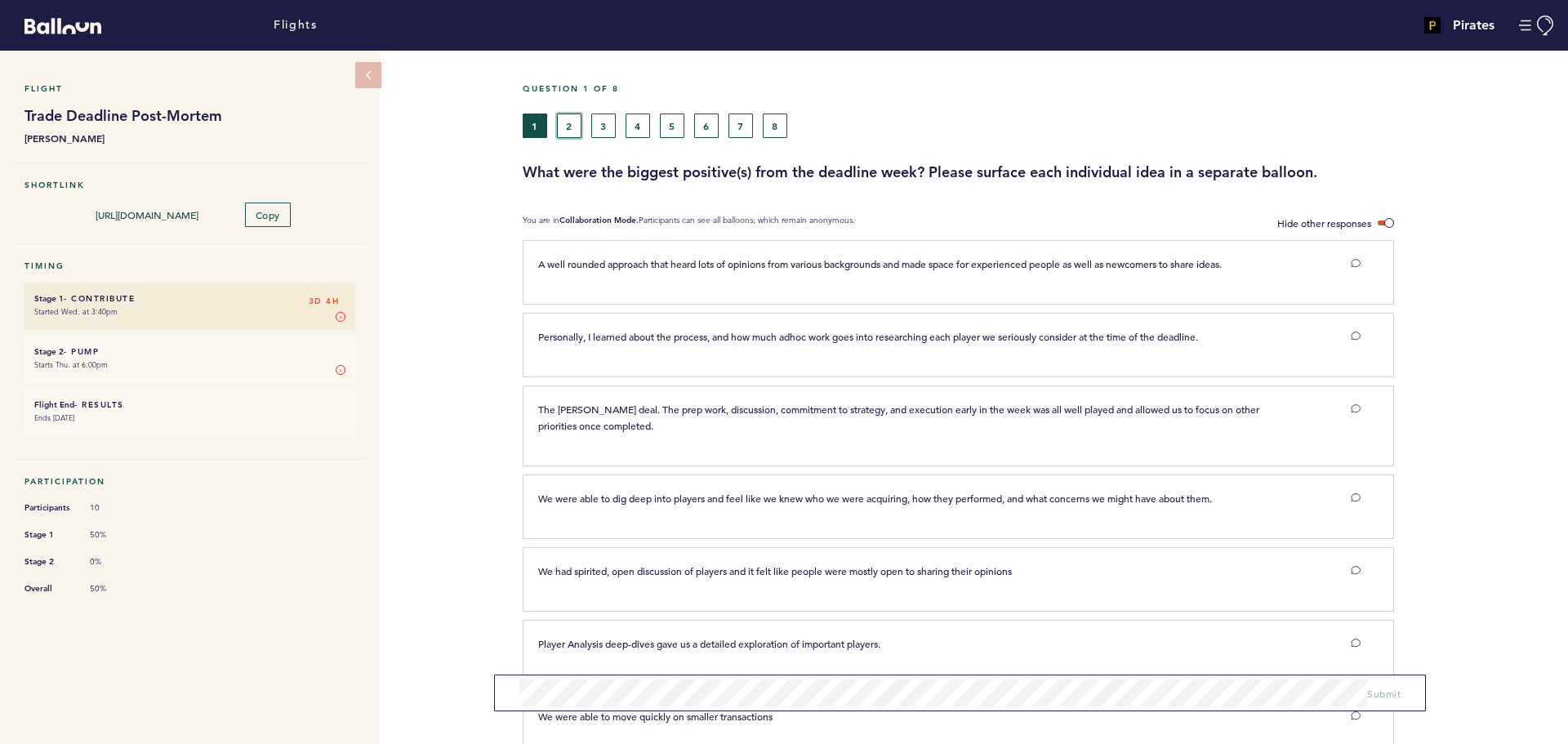
click at [572, 124] on button "2" at bounding box center [570, 126] width 25 height 25
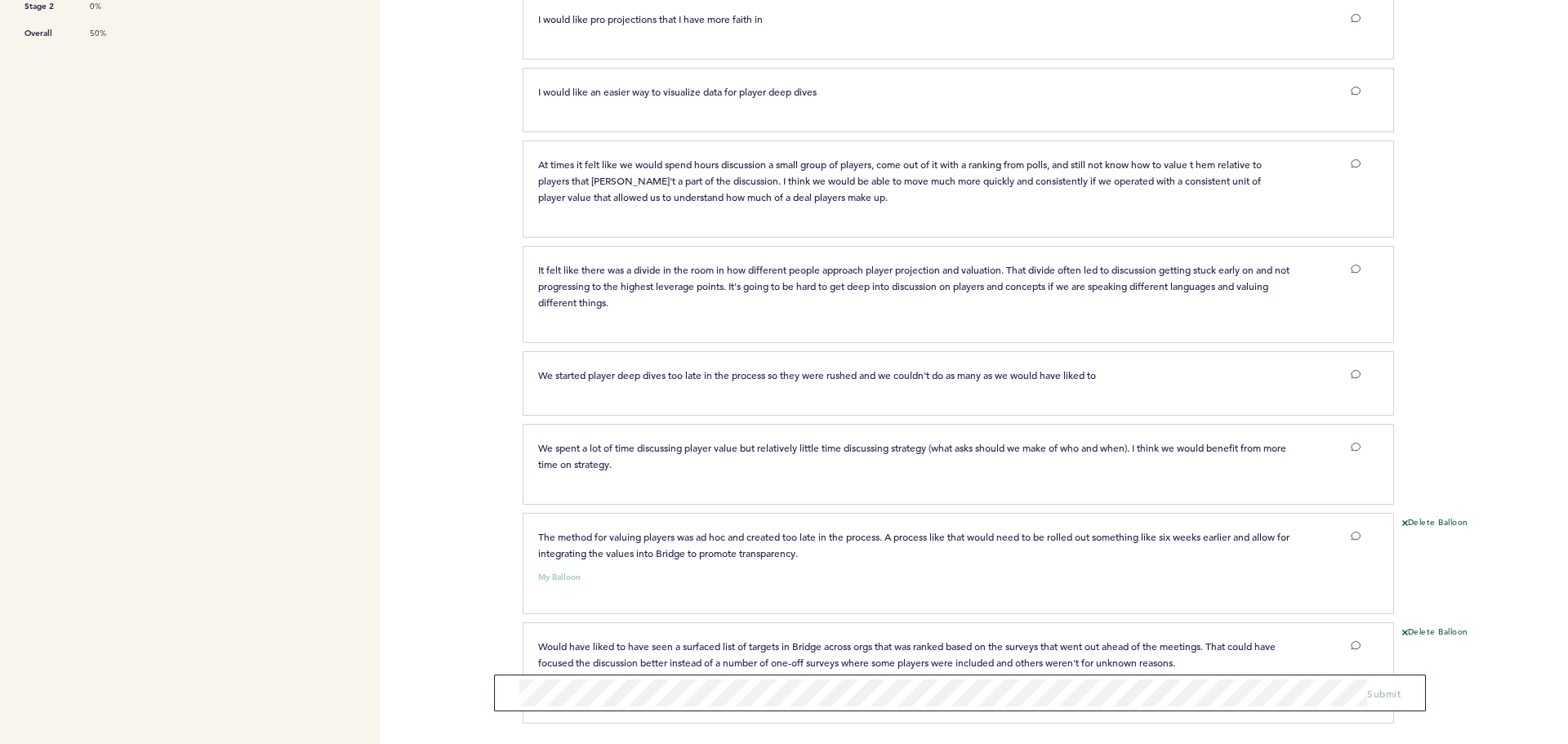
scroll to position [623, 0]
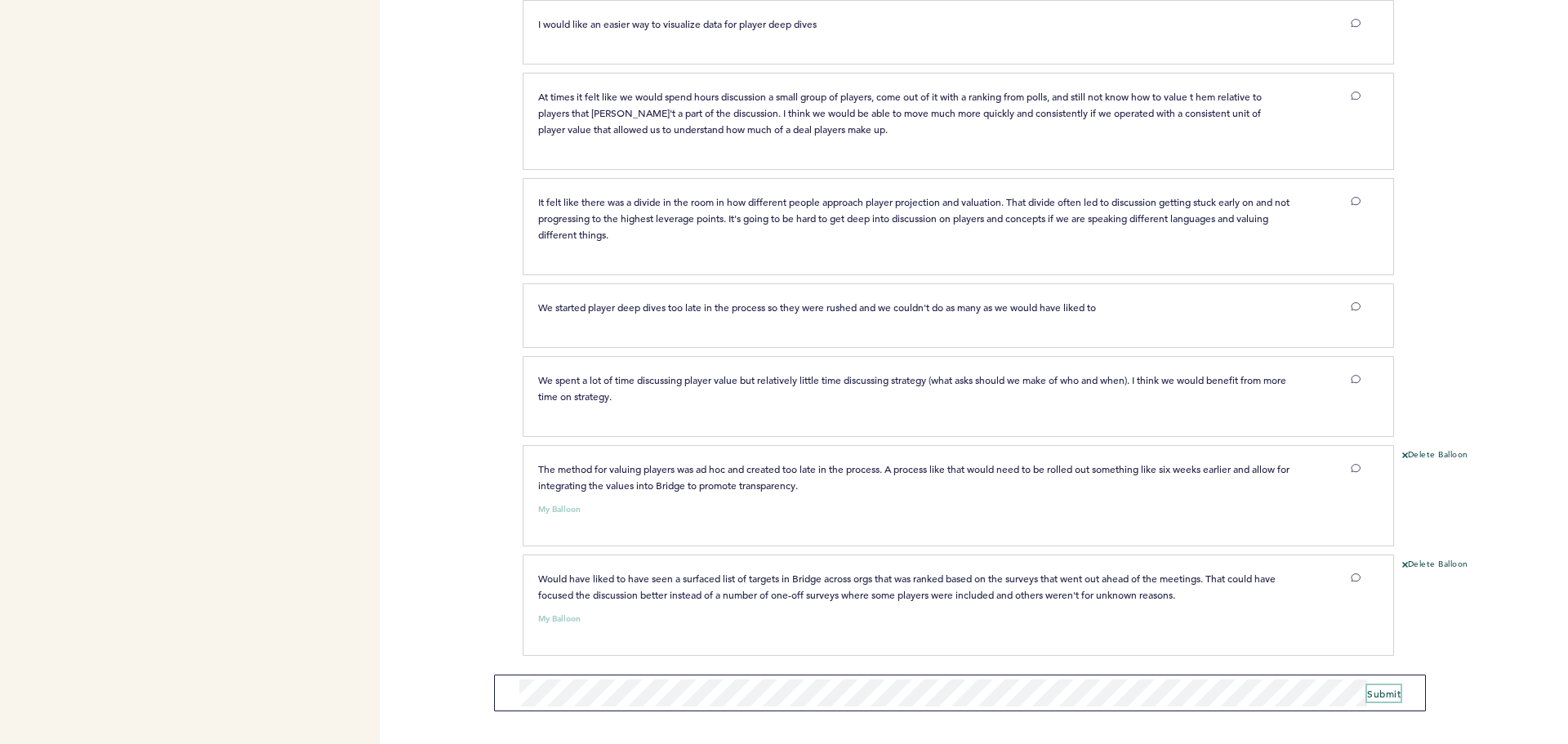
click at [1383, 695] on span "Submit" at bounding box center [1383, 694] width 34 height 13
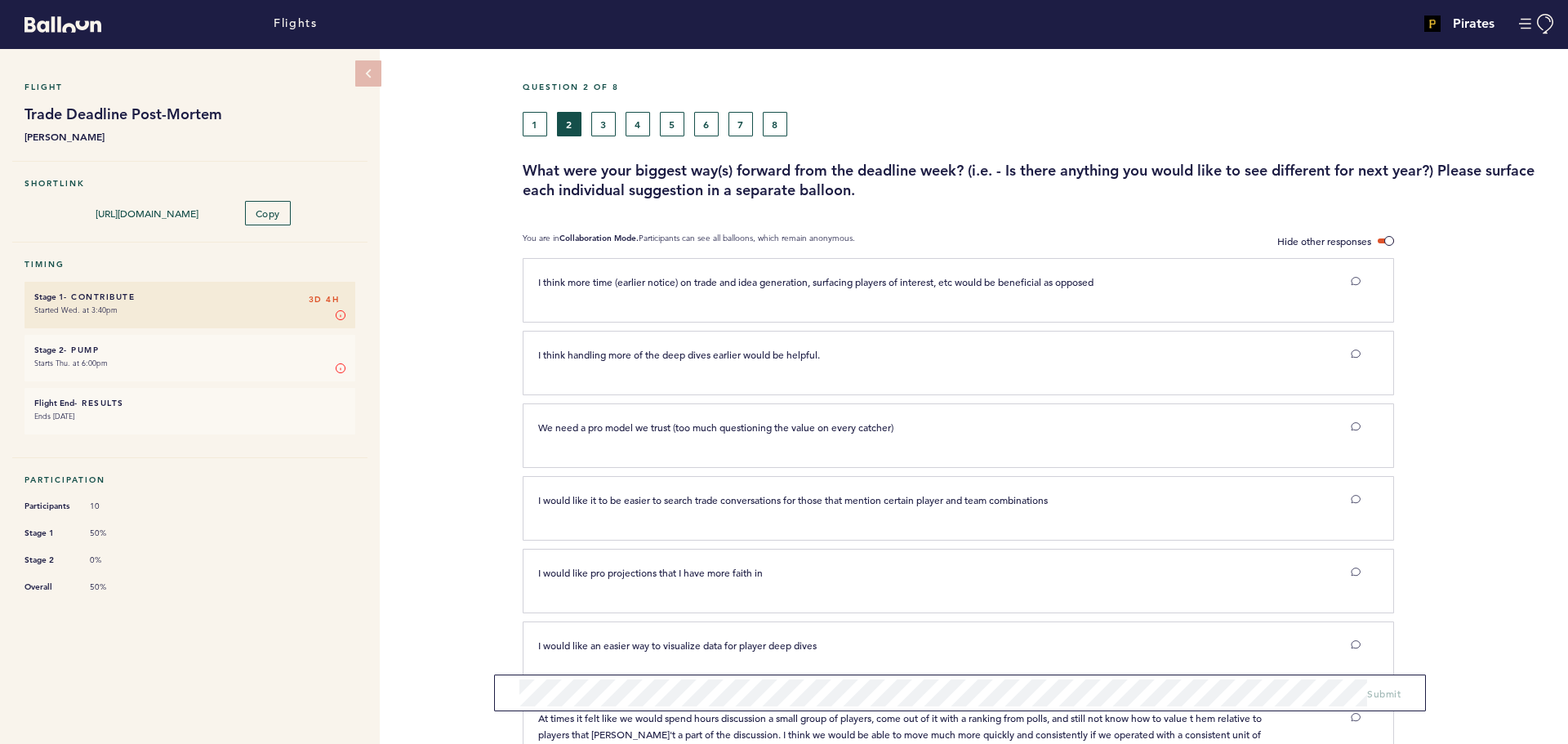
scroll to position [0, 0]
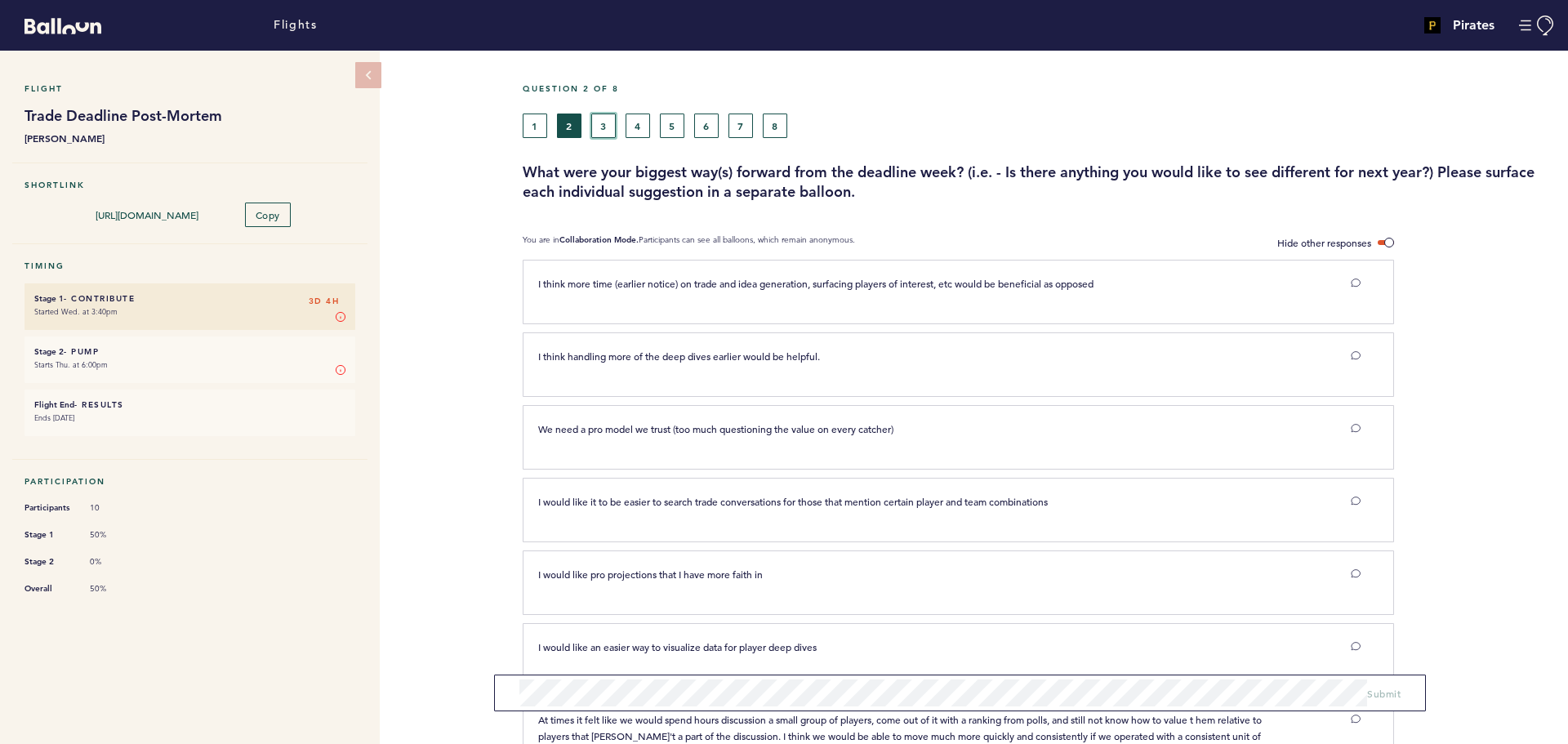
click at [598, 131] on button "3" at bounding box center [603, 126] width 25 height 25
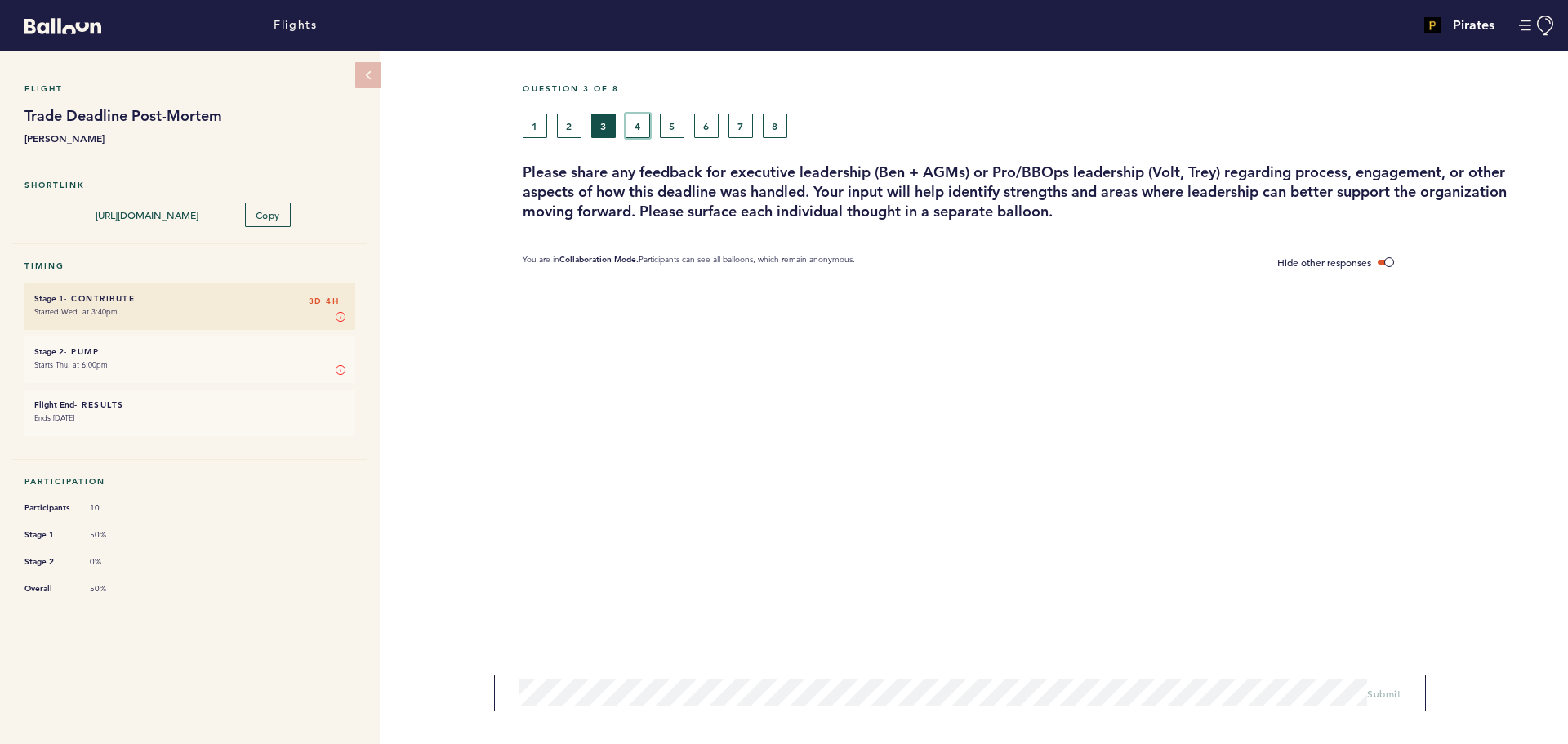
click at [634, 117] on button "4" at bounding box center [638, 126] width 25 height 25
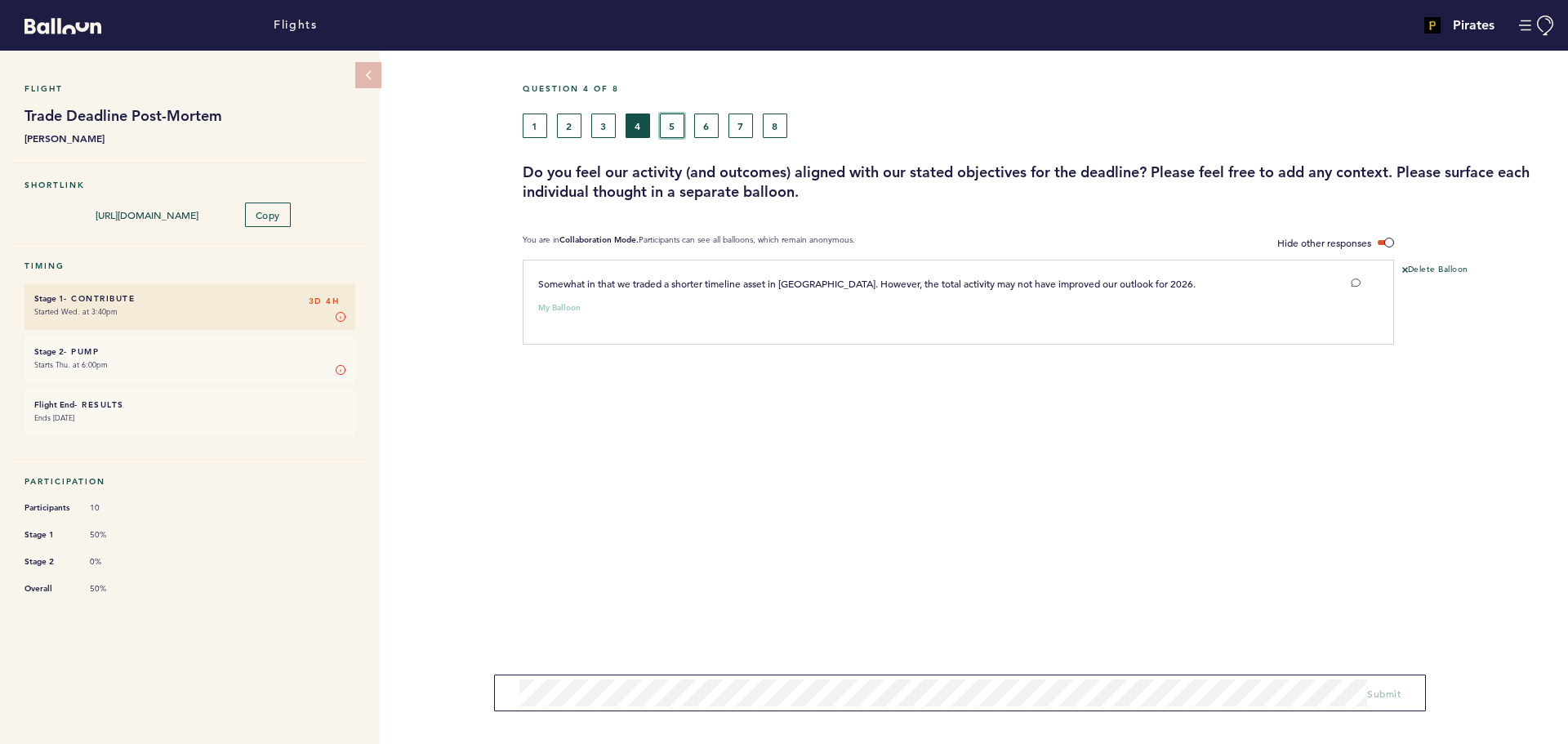
click at [681, 130] on button "5" at bounding box center [672, 126] width 25 height 25
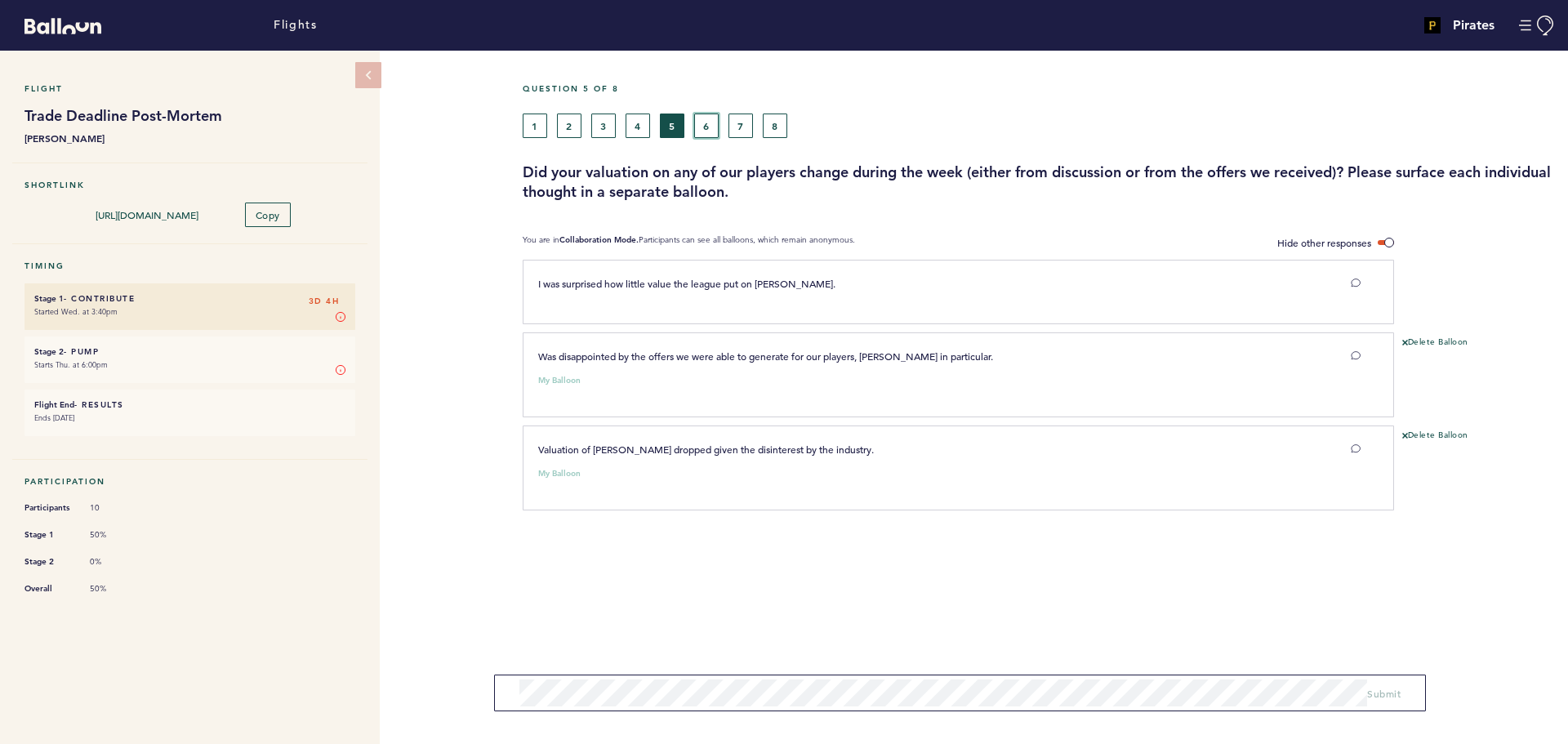
click at [704, 126] on button "6" at bounding box center [707, 126] width 25 height 25
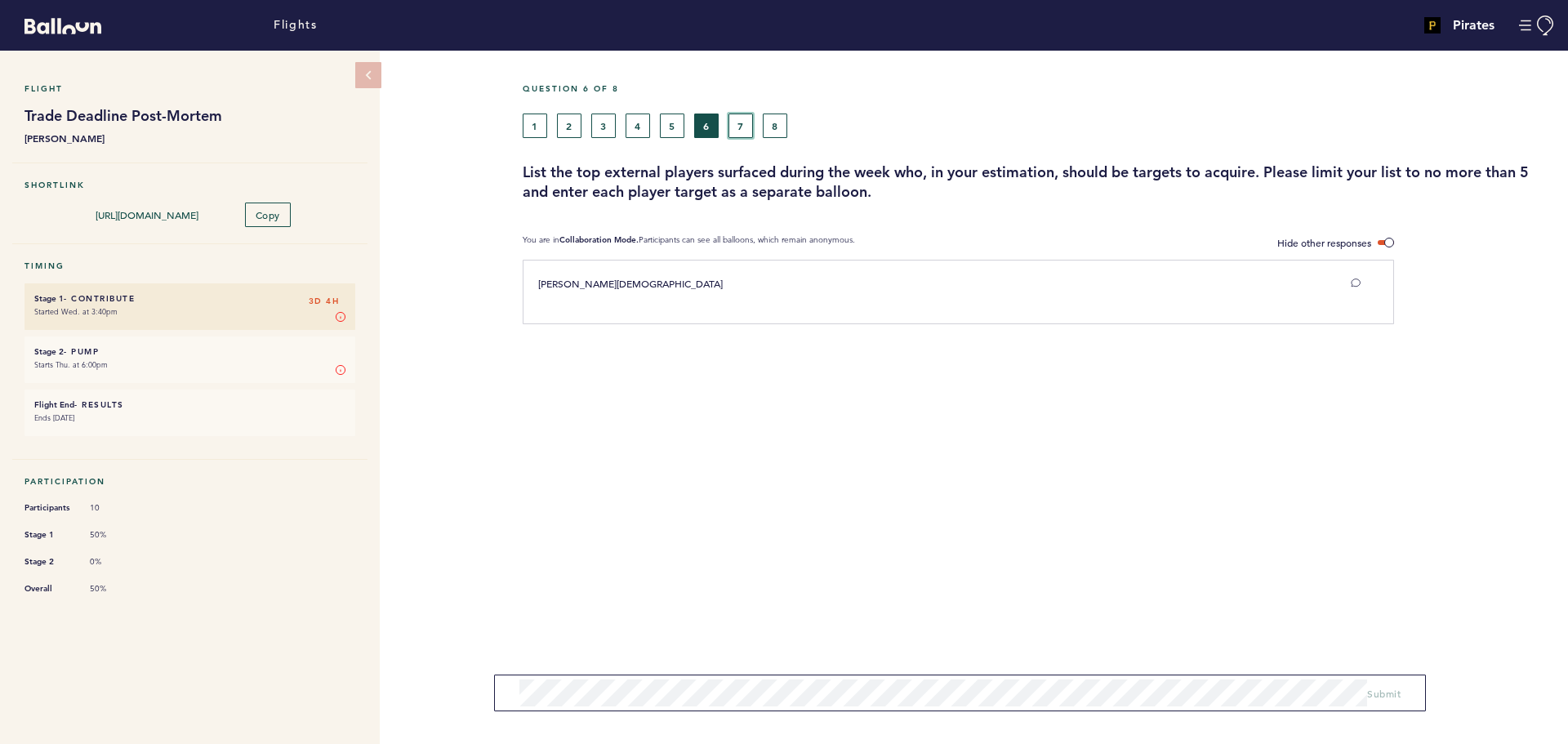
click at [746, 123] on button "7" at bounding box center [740, 126] width 25 height 25
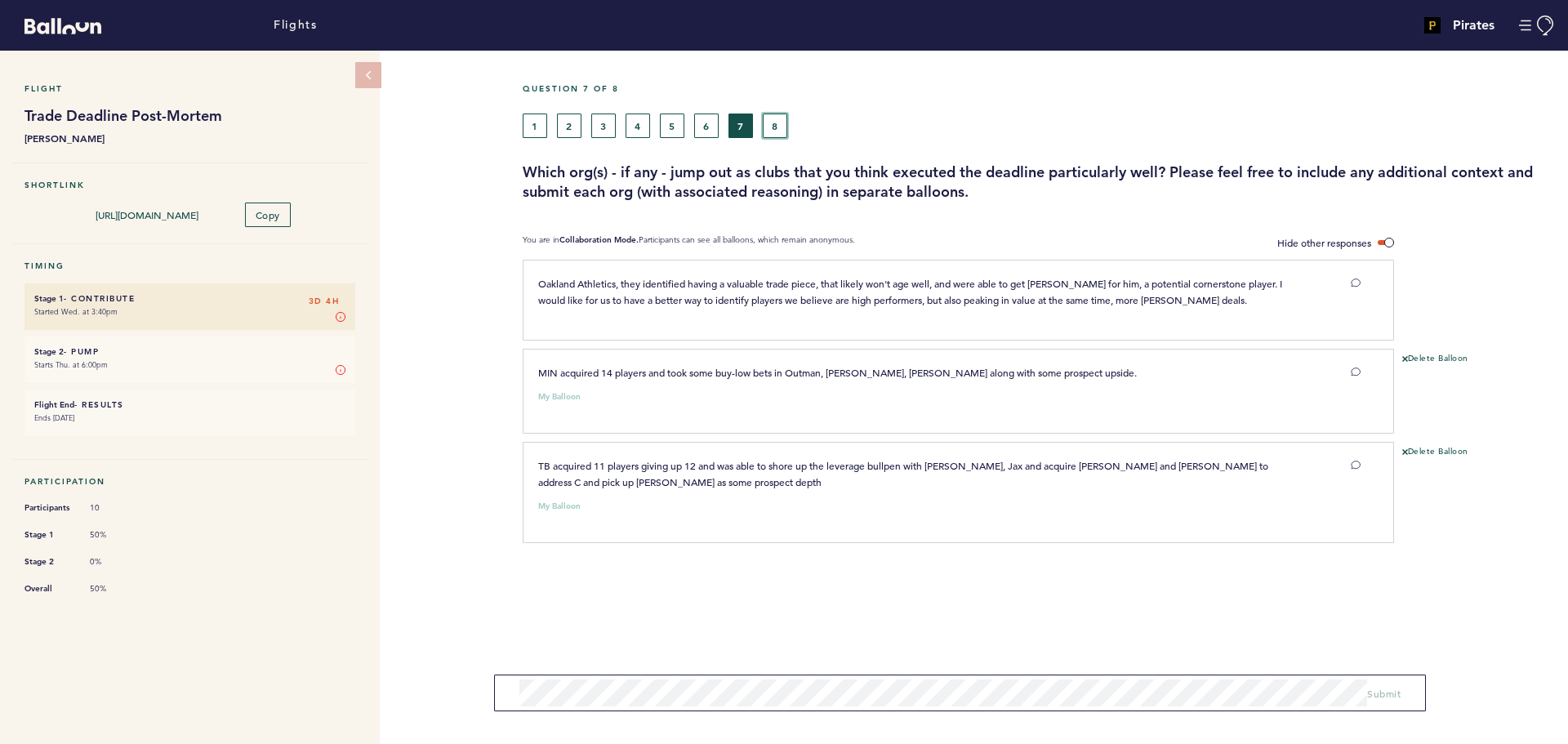
click at [781, 130] on button "8" at bounding box center [775, 126] width 25 height 25
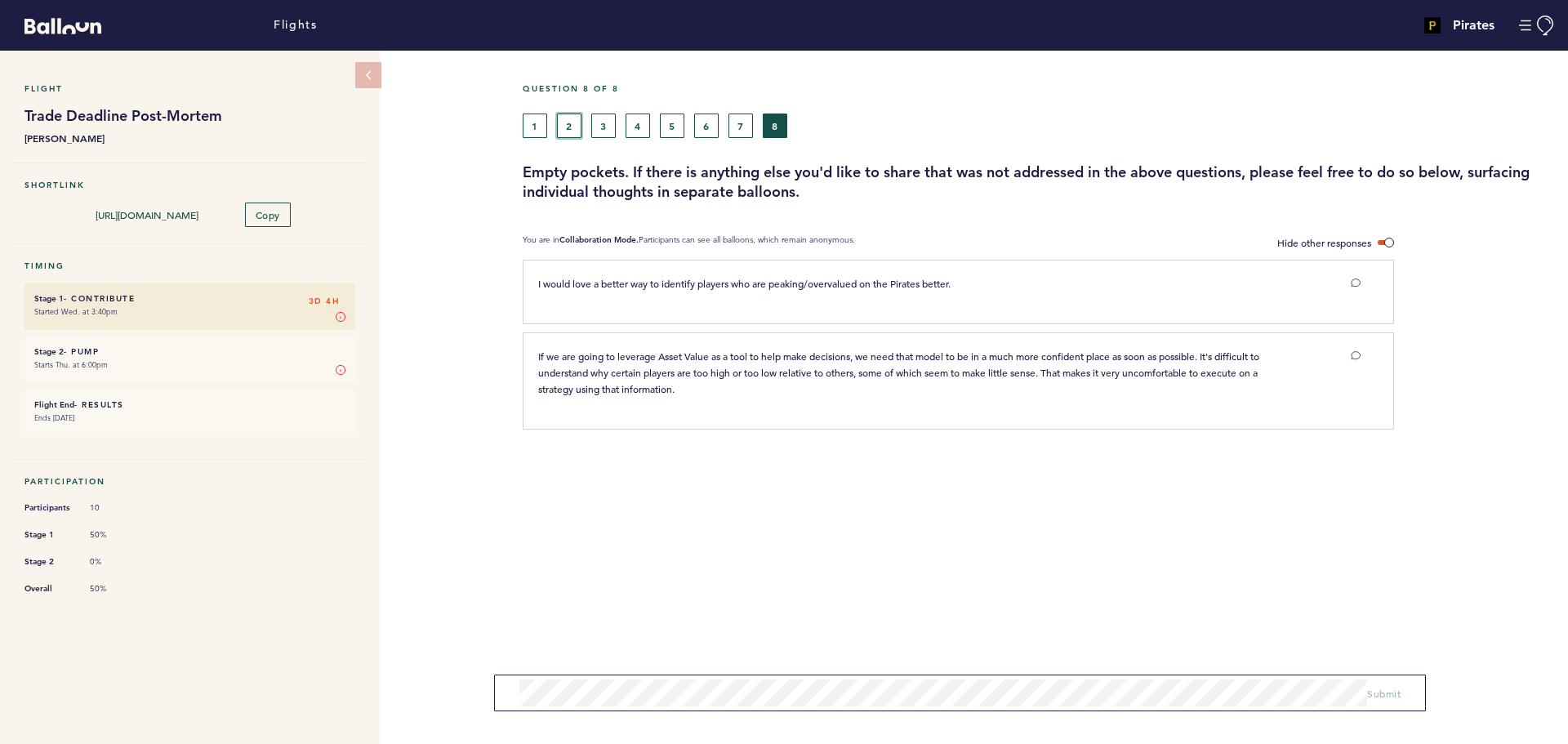
click at [573, 122] on button "2" at bounding box center [570, 126] width 25 height 25
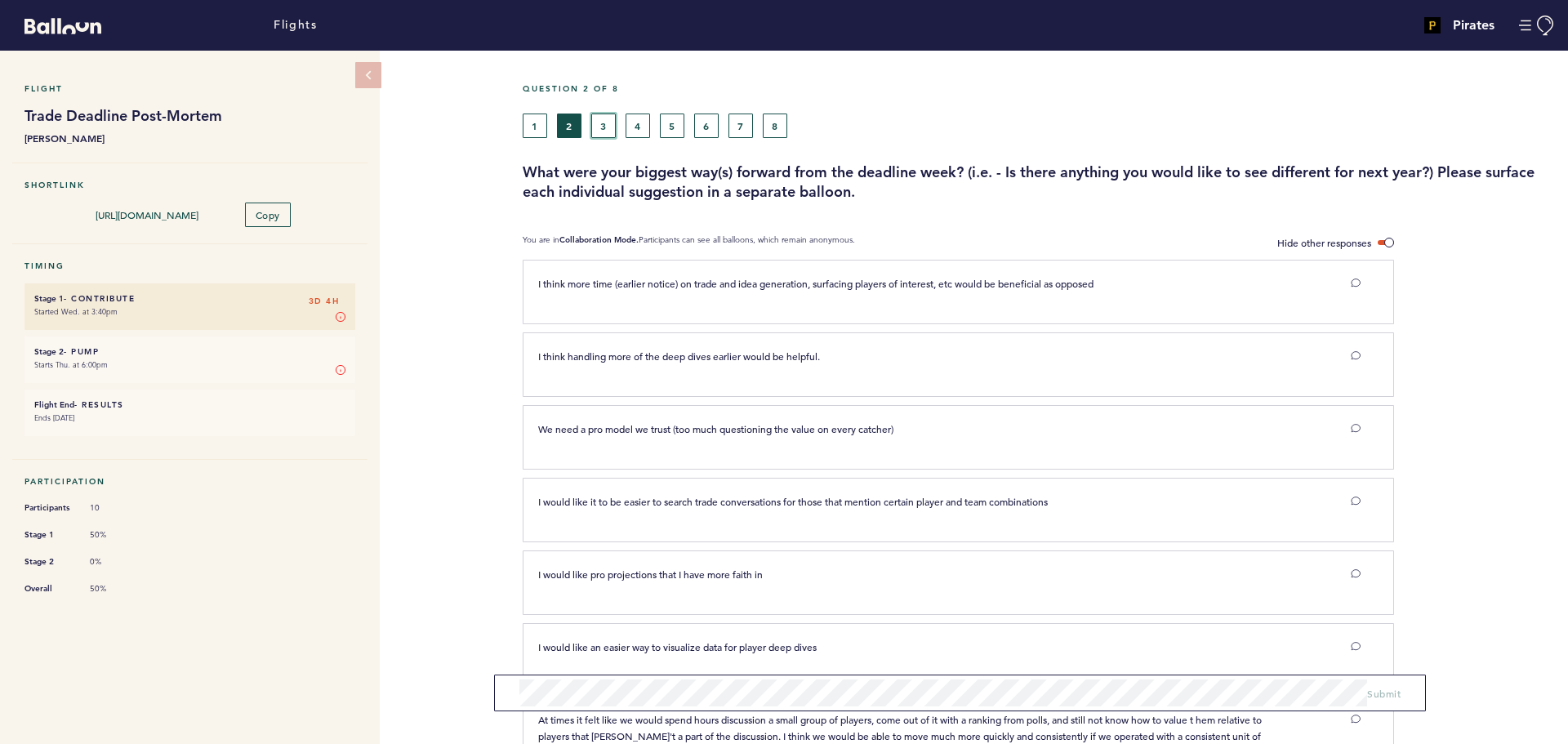
click at [612, 113] on button "3" at bounding box center [603, 126] width 25 height 25
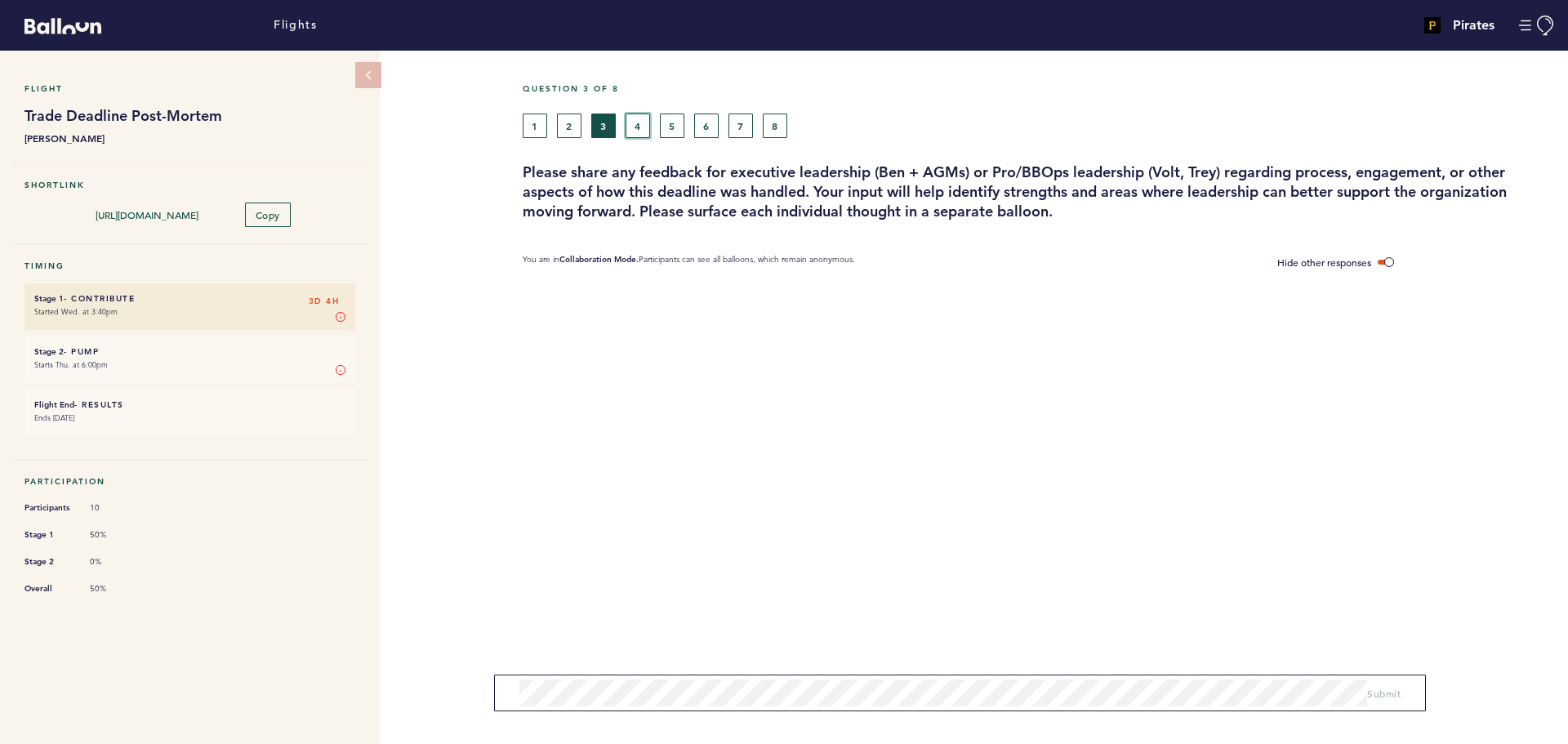
click at [643, 125] on button "4" at bounding box center [638, 126] width 25 height 25
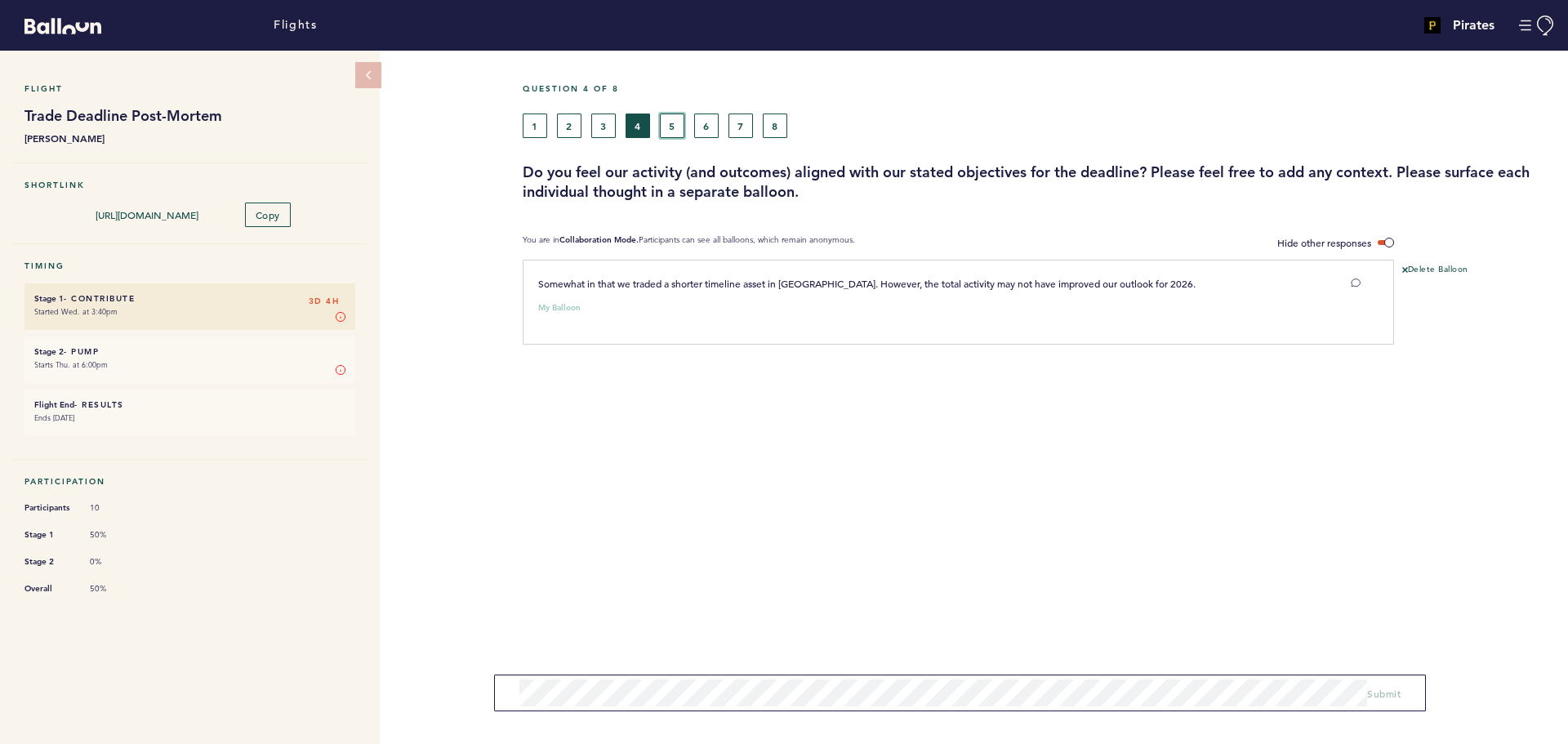
click at [671, 125] on button "5" at bounding box center [672, 126] width 25 height 25
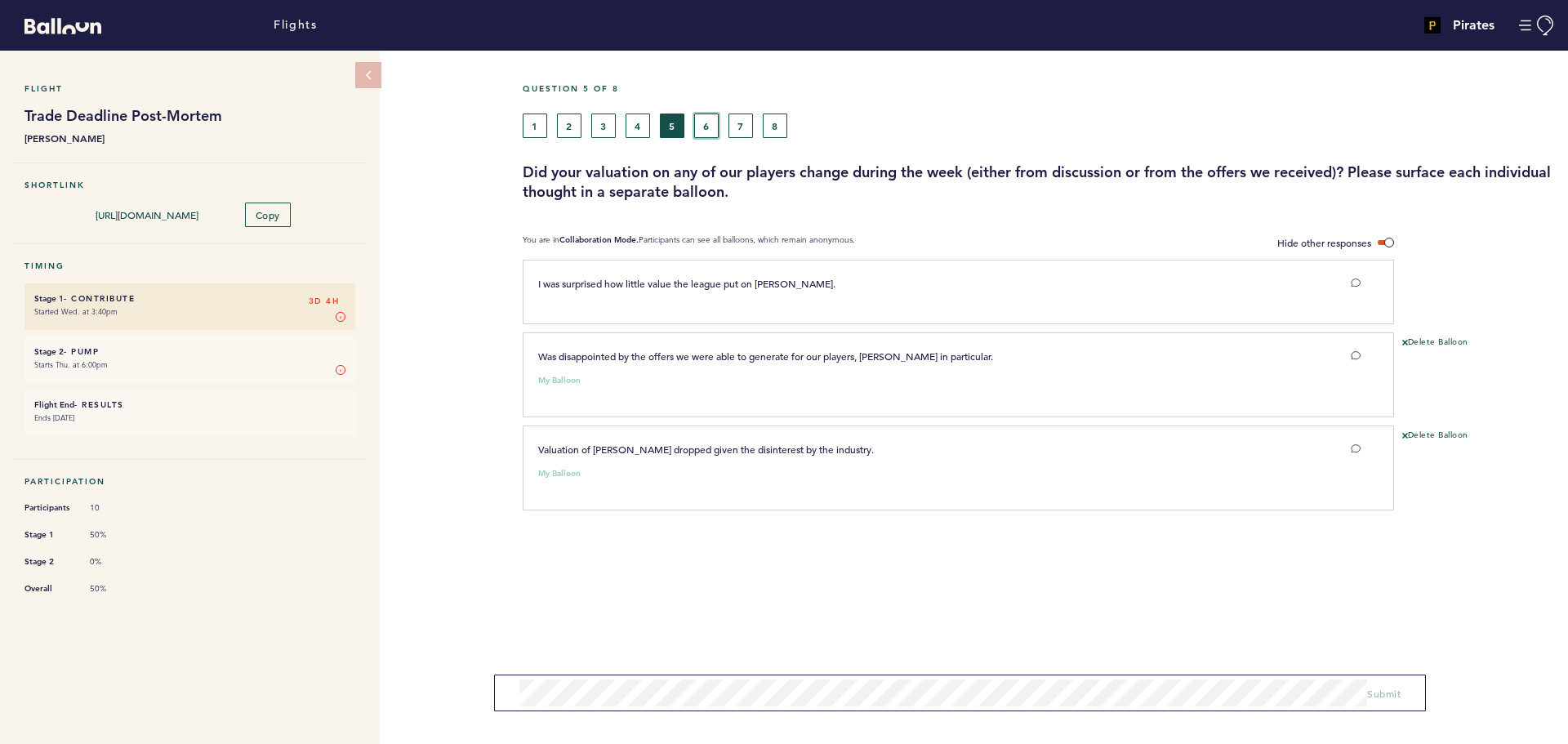
click at [701, 121] on button "6" at bounding box center [707, 126] width 25 height 25
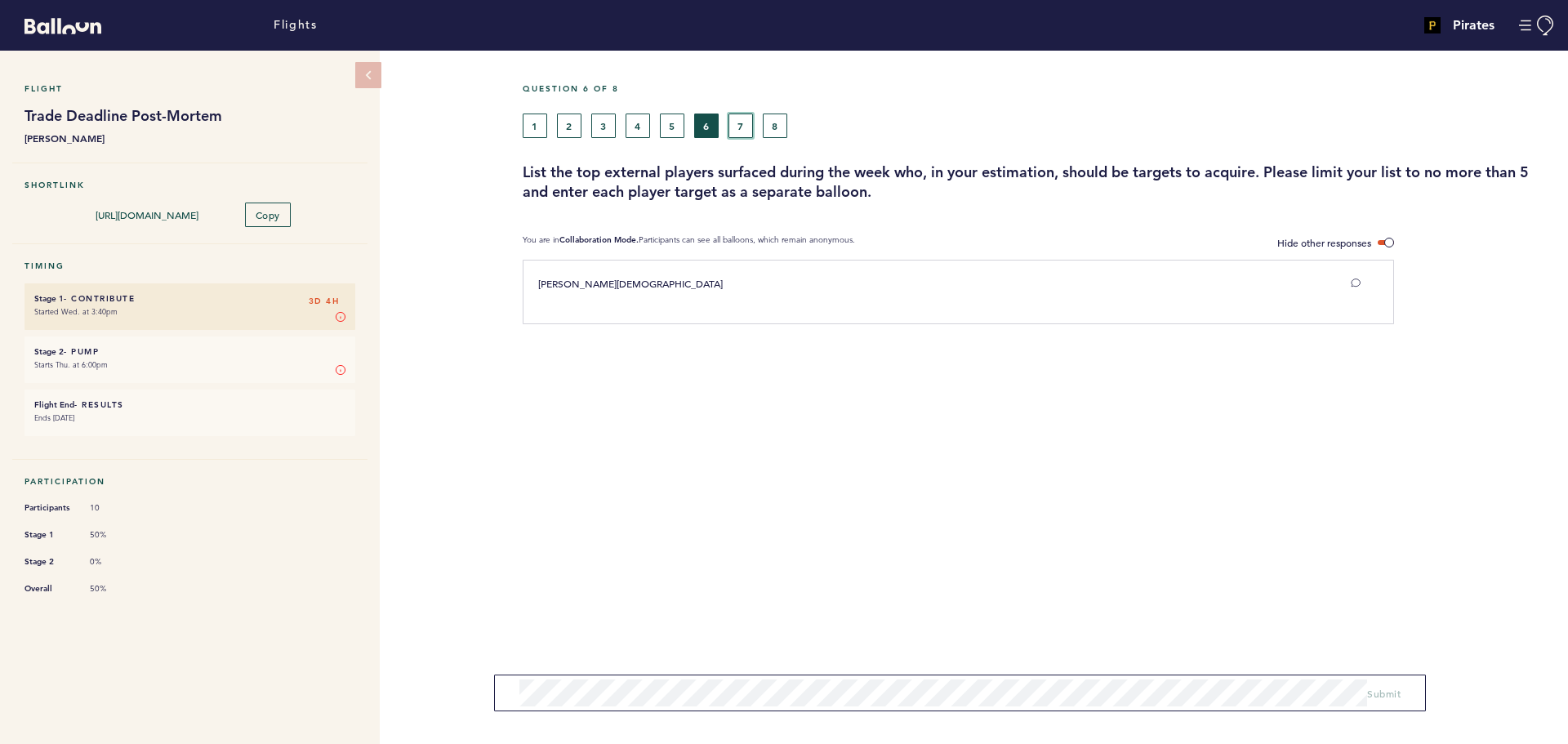
click at [743, 121] on button "7" at bounding box center [740, 126] width 25 height 25
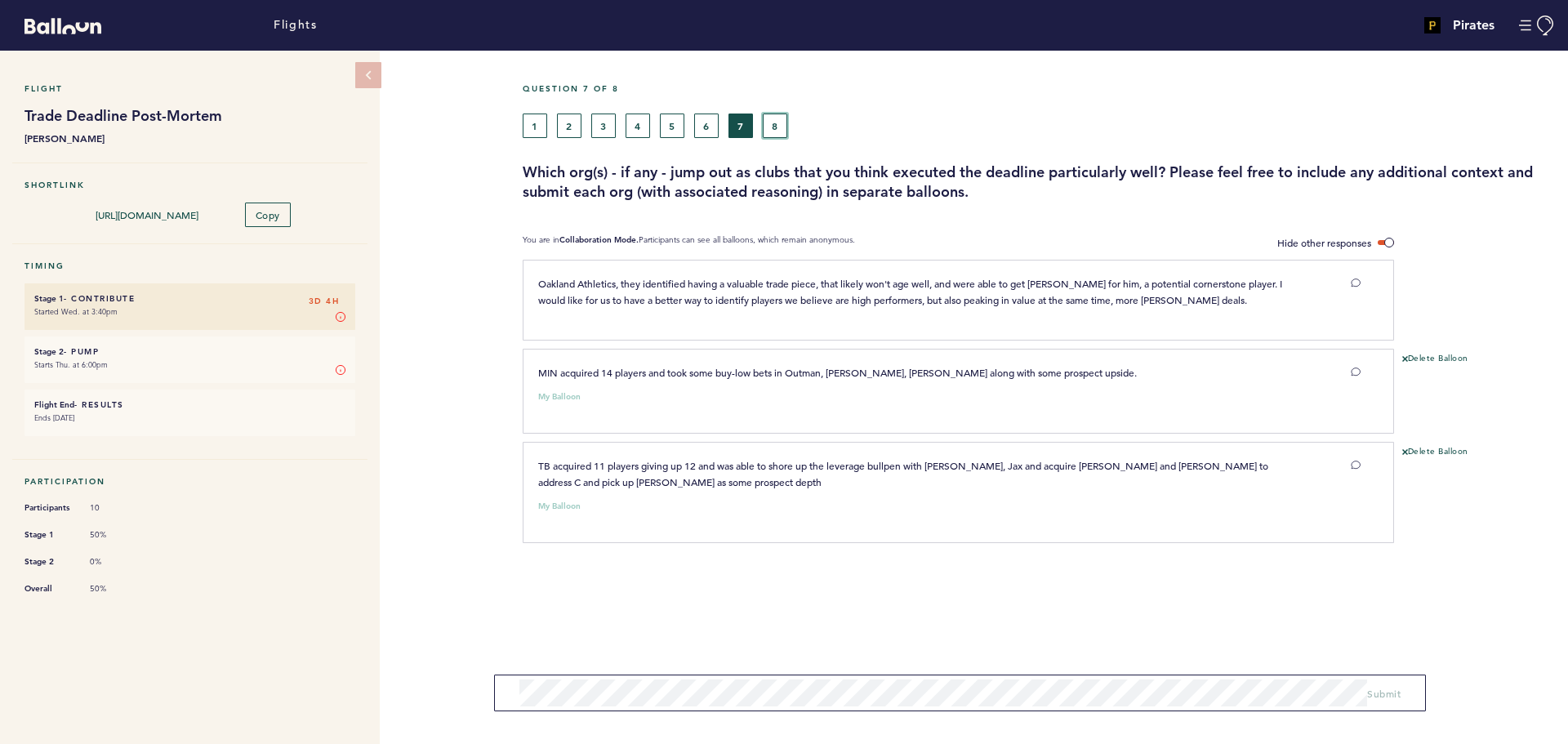
click at [767, 121] on button "8" at bounding box center [775, 126] width 25 height 25
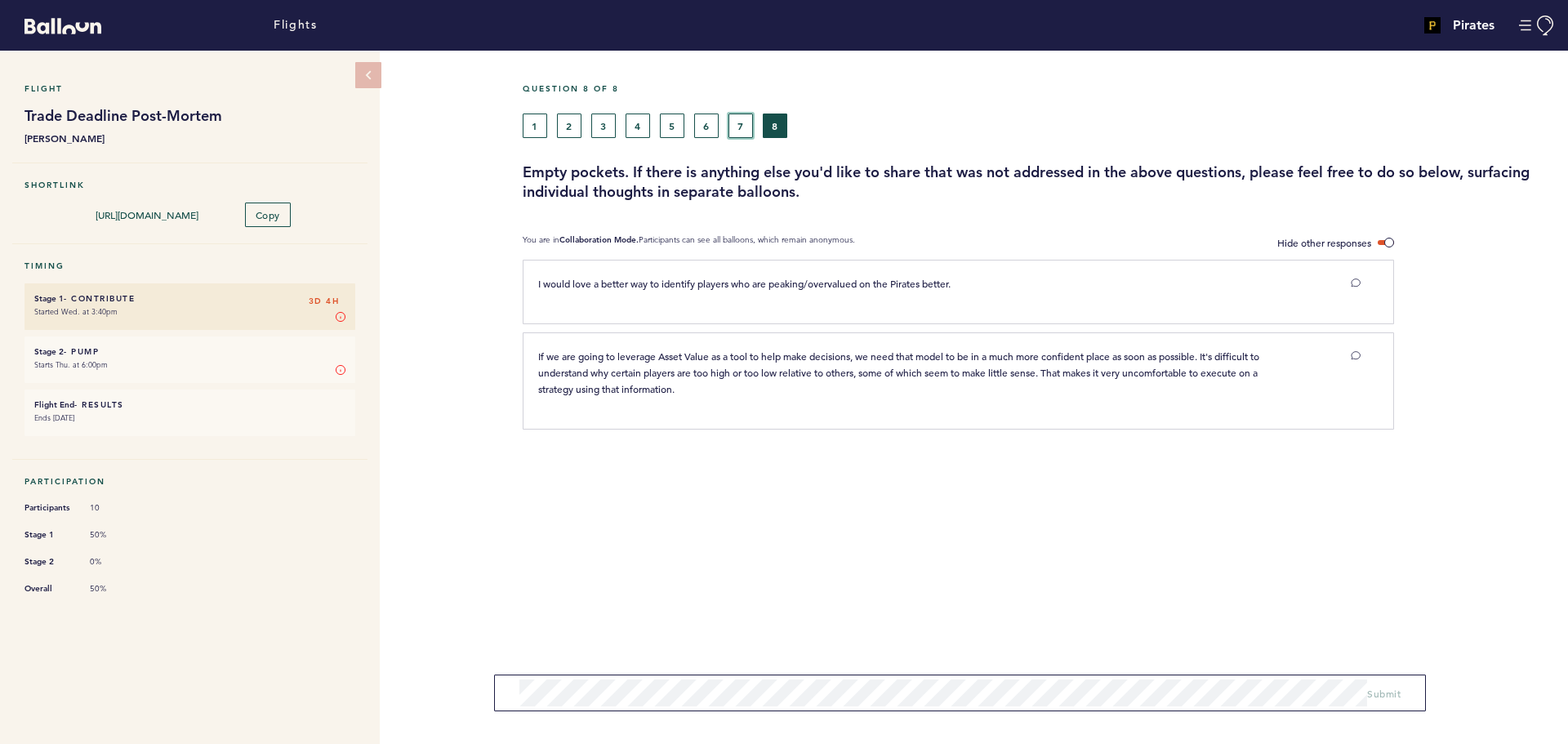
click at [743, 121] on button "7" at bounding box center [740, 126] width 25 height 25
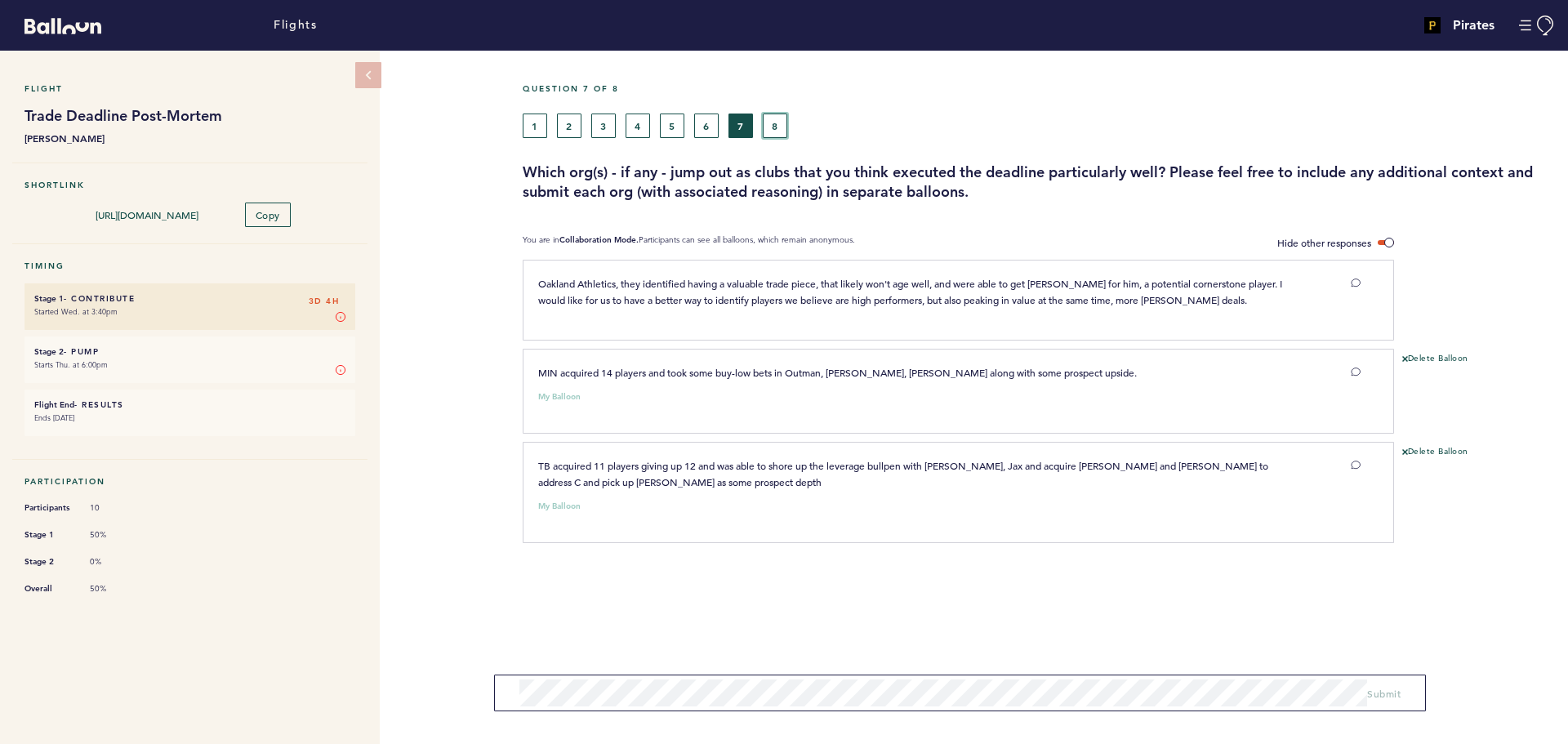
click at [778, 130] on button "8" at bounding box center [775, 126] width 25 height 25
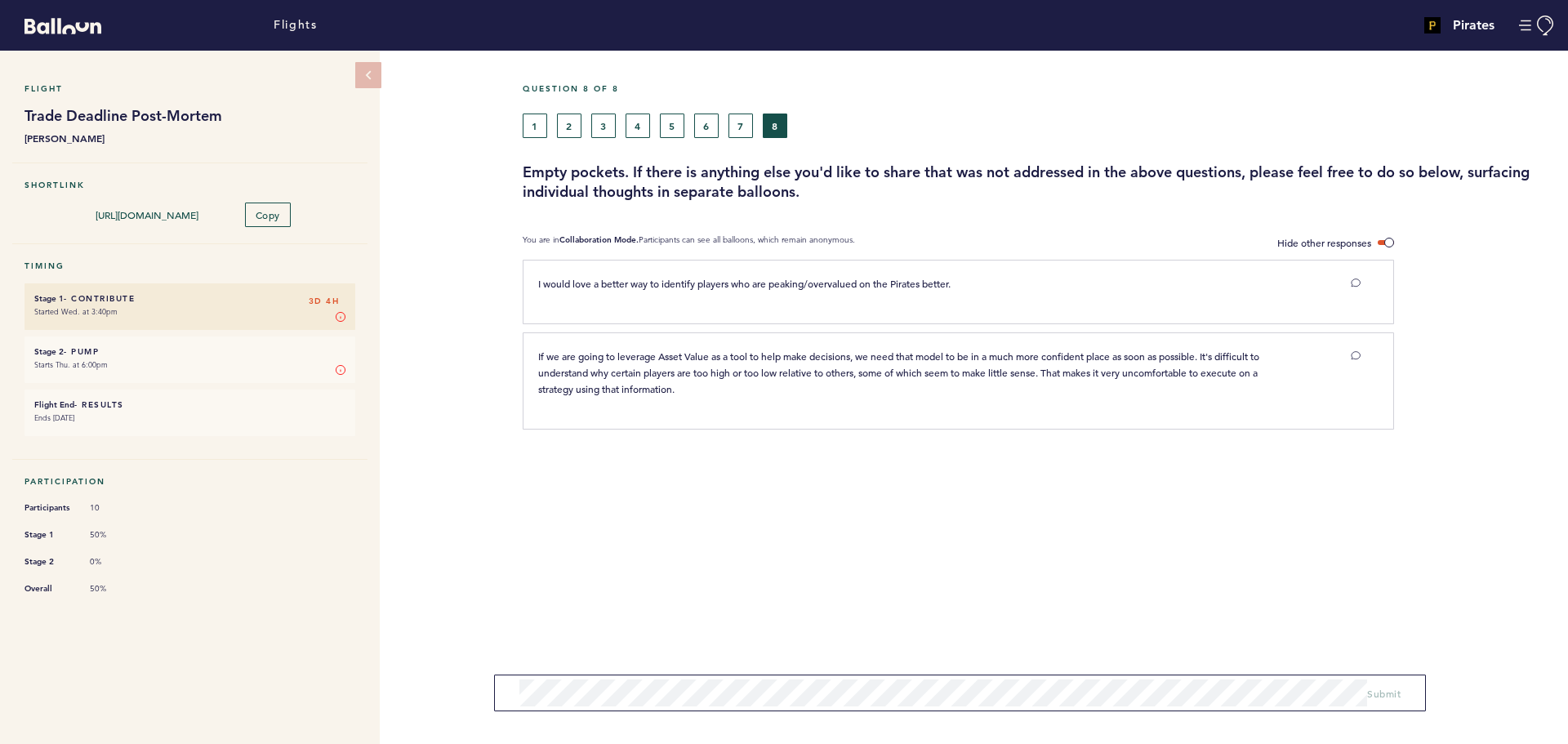
click at [390, 261] on div "Flight Trade Deadline Post-Mortem [PERSON_NAME] Shortlink [URL][DOMAIN_NAME] Co…" at bounding box center [196, 398] width 392 height 694
click at [444, 513] on div "Flight Trade Deadline Post-Mortem [PERSON_NAME] Shortlink [URL][DOMAIN_NAME] Co…" at bounding box center [784, 398] width 1568 height 694
click at [441, 450] on div "Flight Trade Deadline Post-Mortem [PERSON_NAME] Shortlink [URL][DOMAIN_NAME] Co…" at bounding box center [784, 398] width 1568 height 694
click at [533, 121] on button "1" at bounding box center [535, 126] width 25 height 25
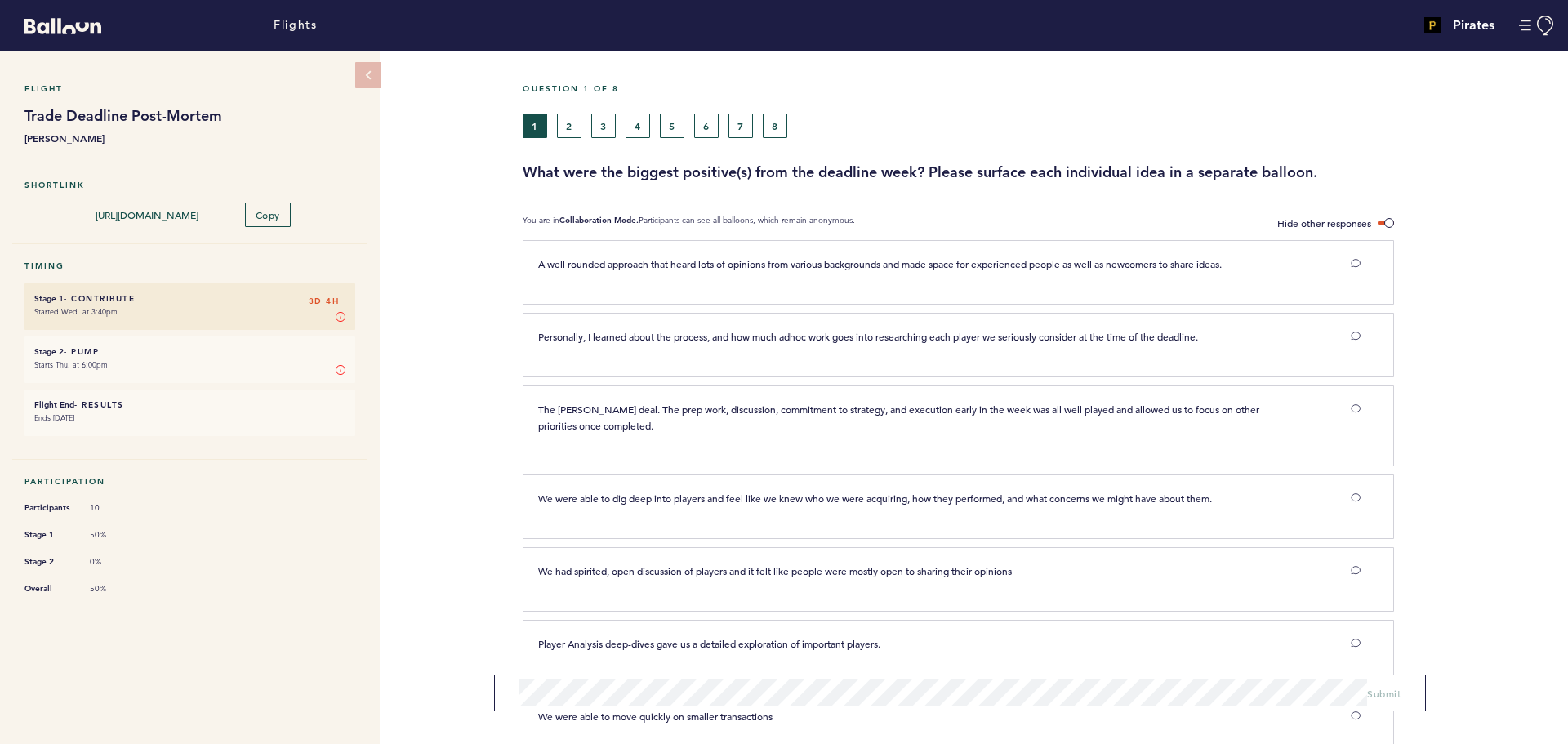
click at [442, 380] on div "Flight Trade Deadline Post-Mortem [PERSON_NAME] Shortlink [URL][DOMAIN_NAME] Co…" at bounding box center [784, 398] width 1568 height 694
